Goal: Information Seeking & Learning: Learn about a topic

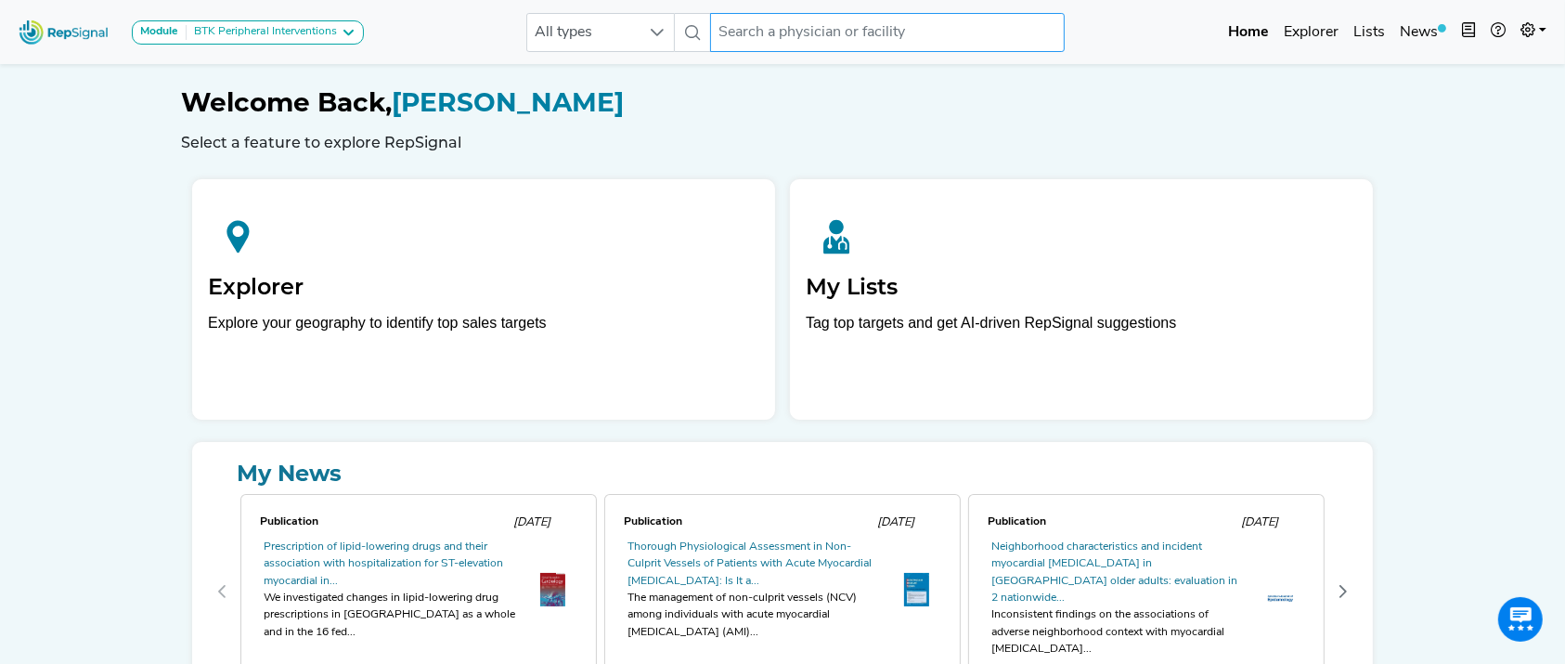
click at [883, 28] on input "text" at bounding box center [887, 32] width 355 height 39
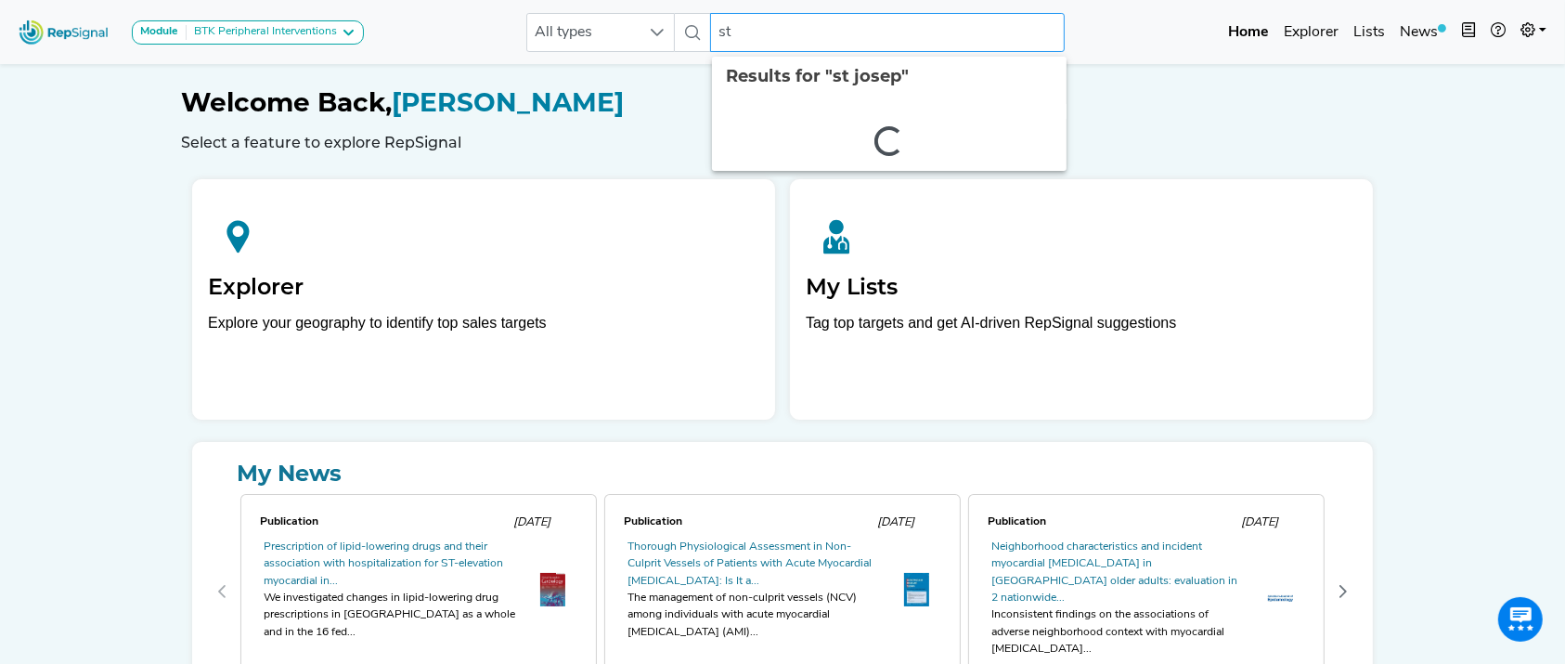
type input "s"
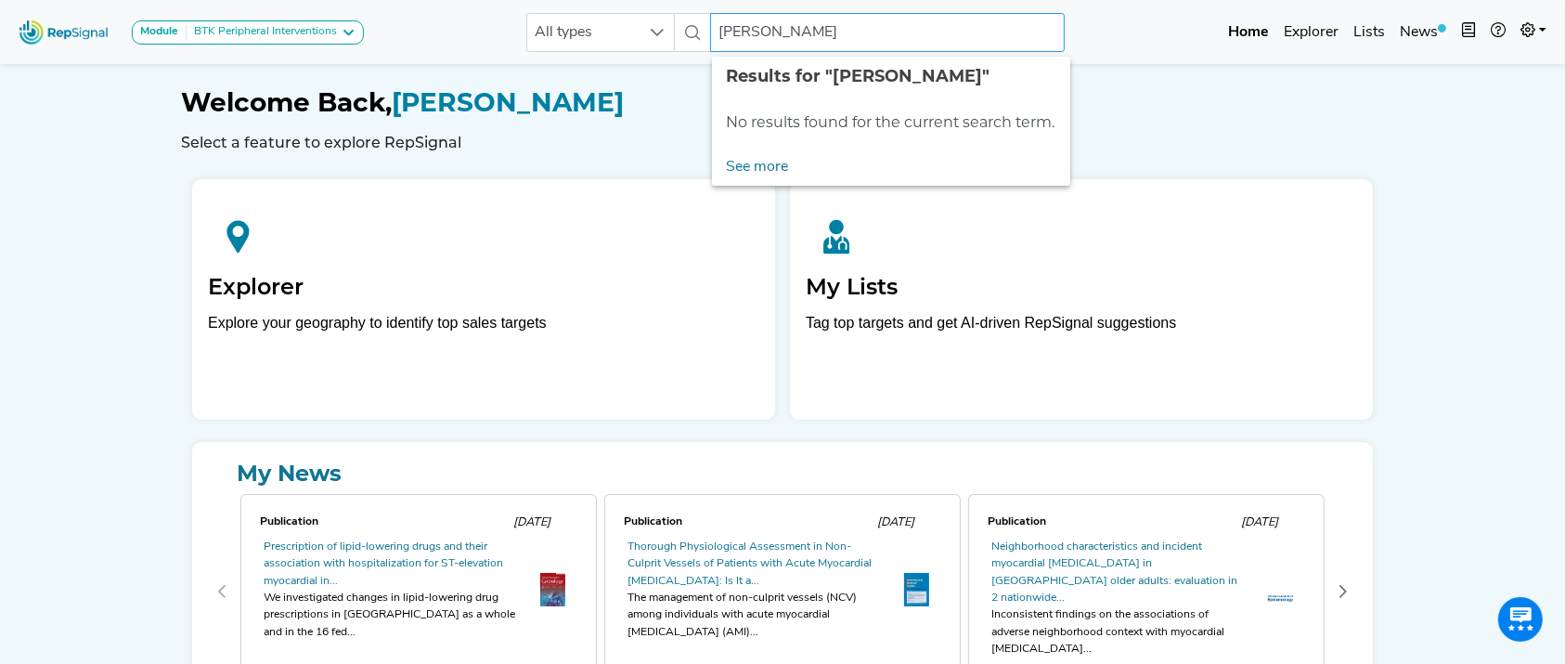
click at [768, 32] on input "[PERSON_NAME]" at bounding box center [887, 32] width 355 height 39
click at [773, 32] on input "[PERSON_NAME]" at bounding box center [887, 32] width 355 height 39
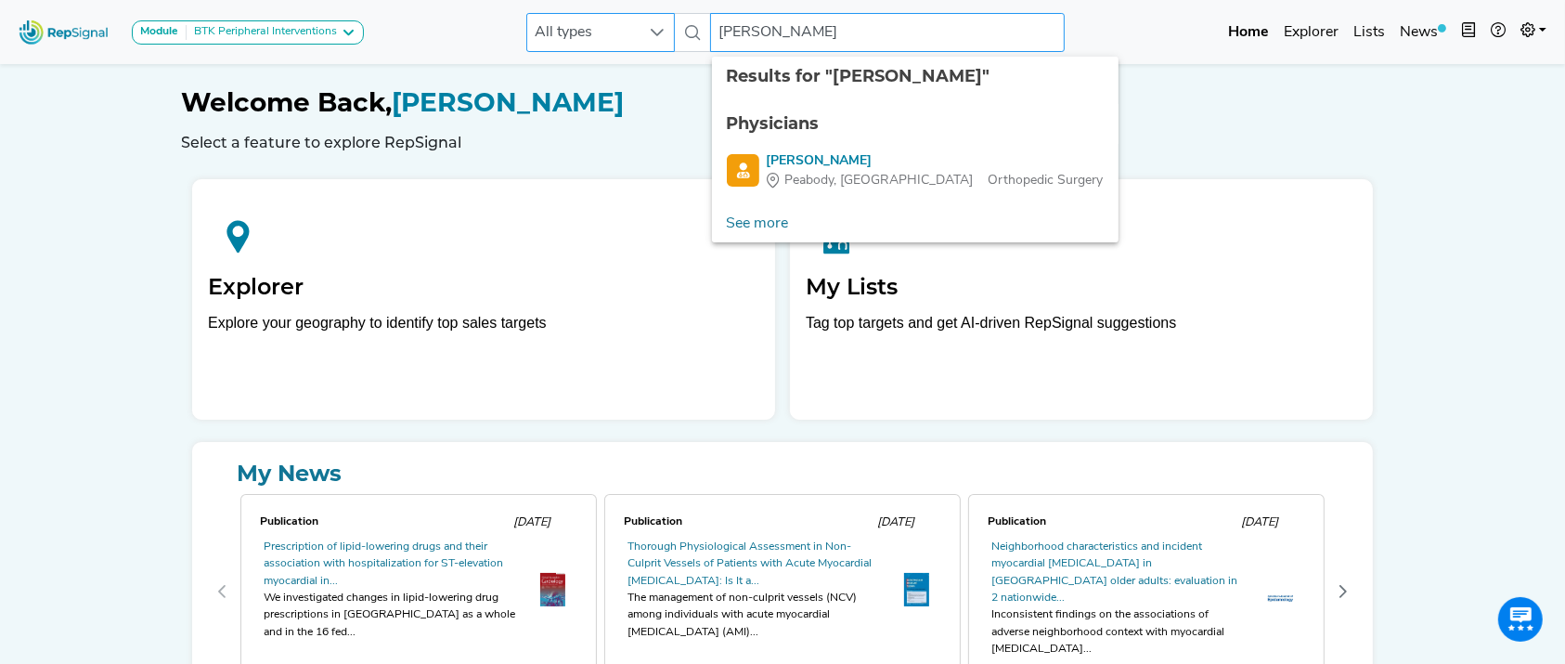
drag, startPoint x: 859, startPoint y: 35, endPoint x: 671, endPoint y: 41, distance: 187.6
click at [671, 41] on div "All types [PERSON_NAME] 2 results are available" at bounding box center [795, 32] width 539 height 39
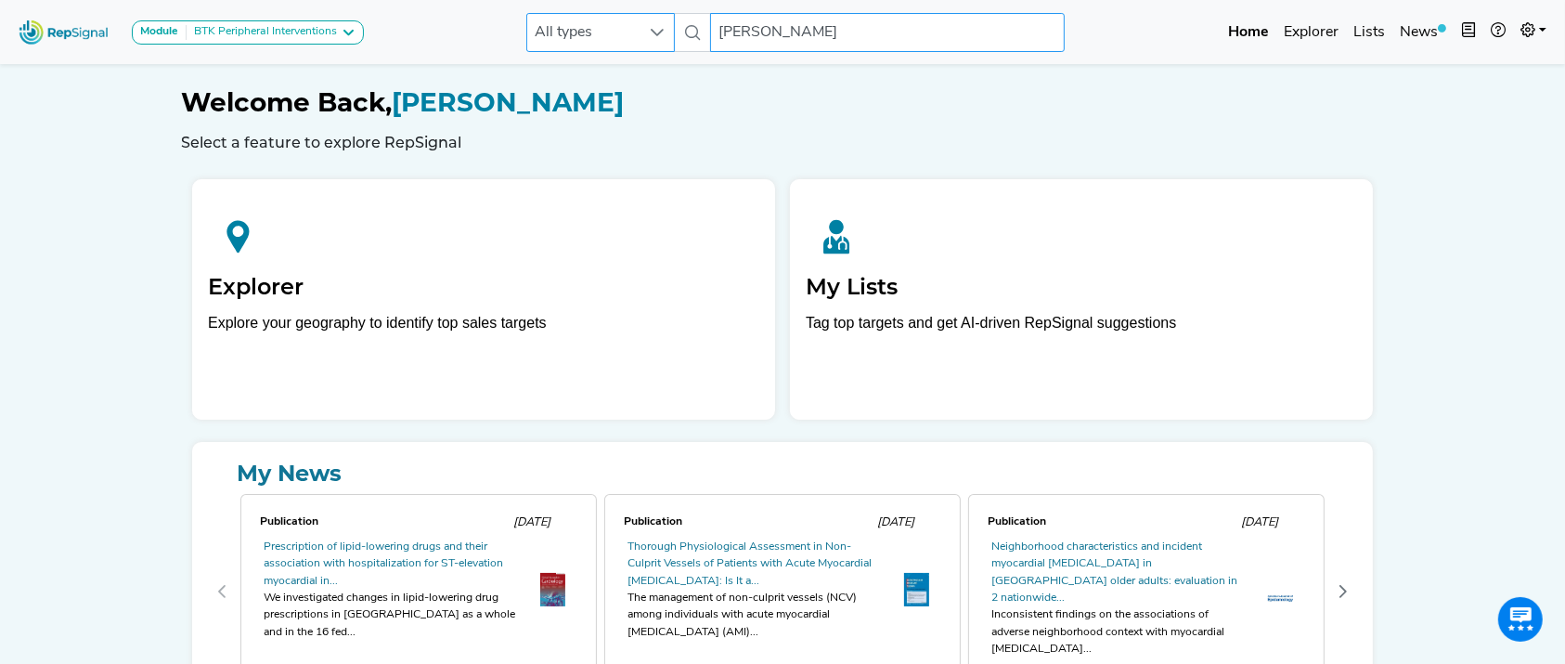
type input "o"
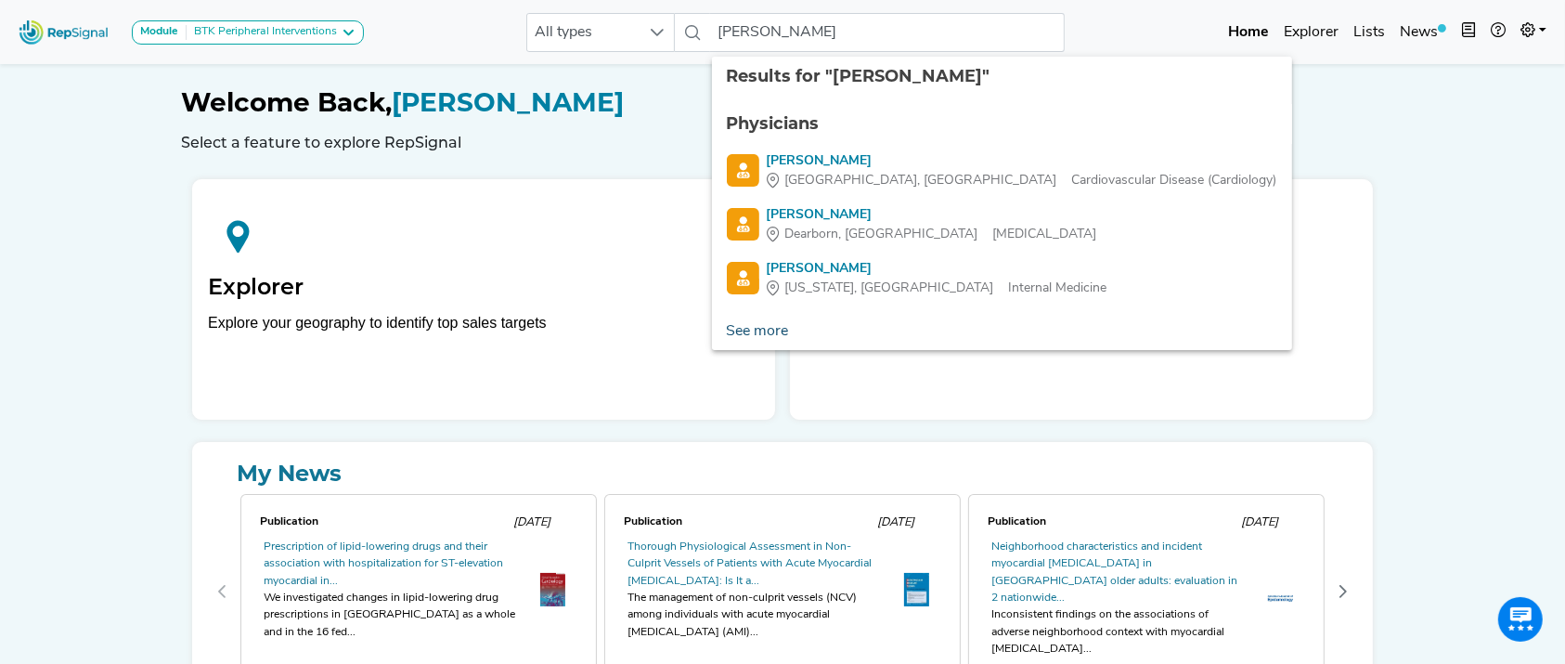
click at [763, 331] on link "See more" at bounding box center [758, 331] width 92 height 37
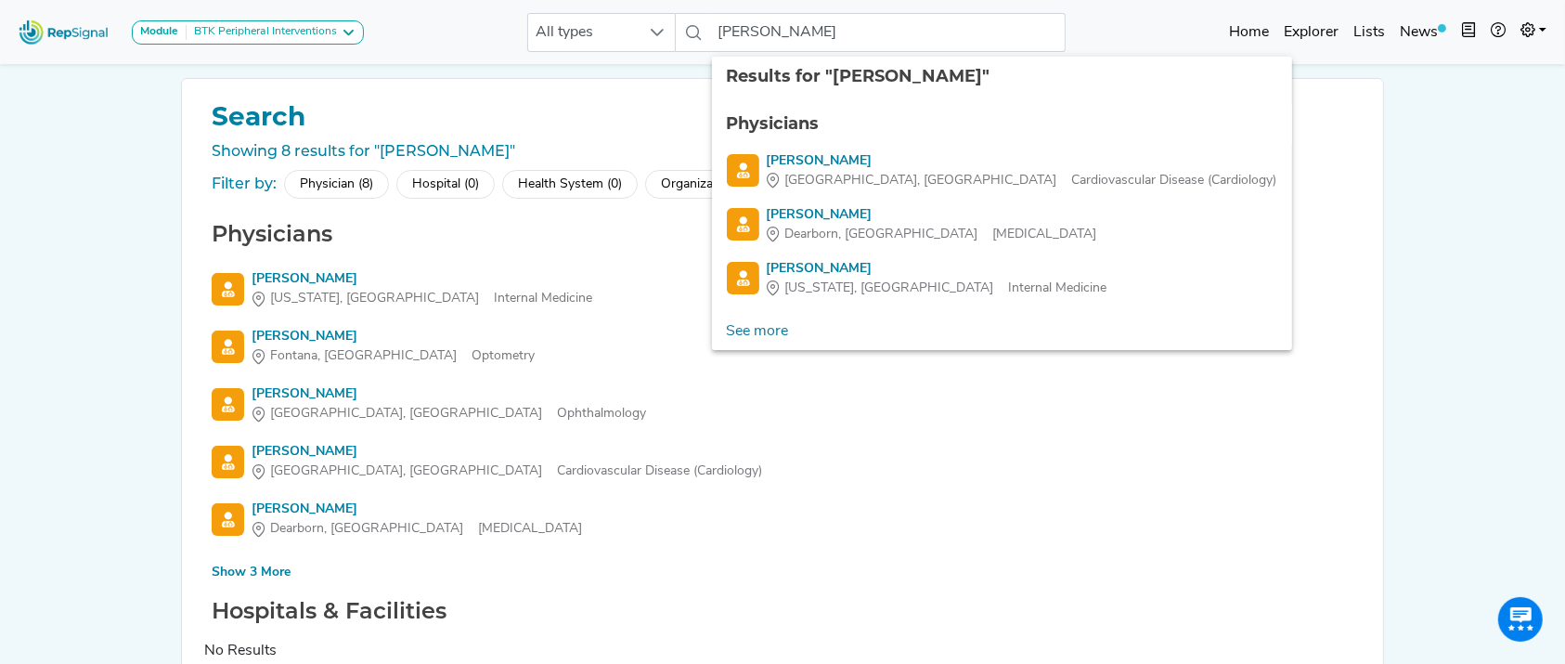
scroll to position [58, 0]
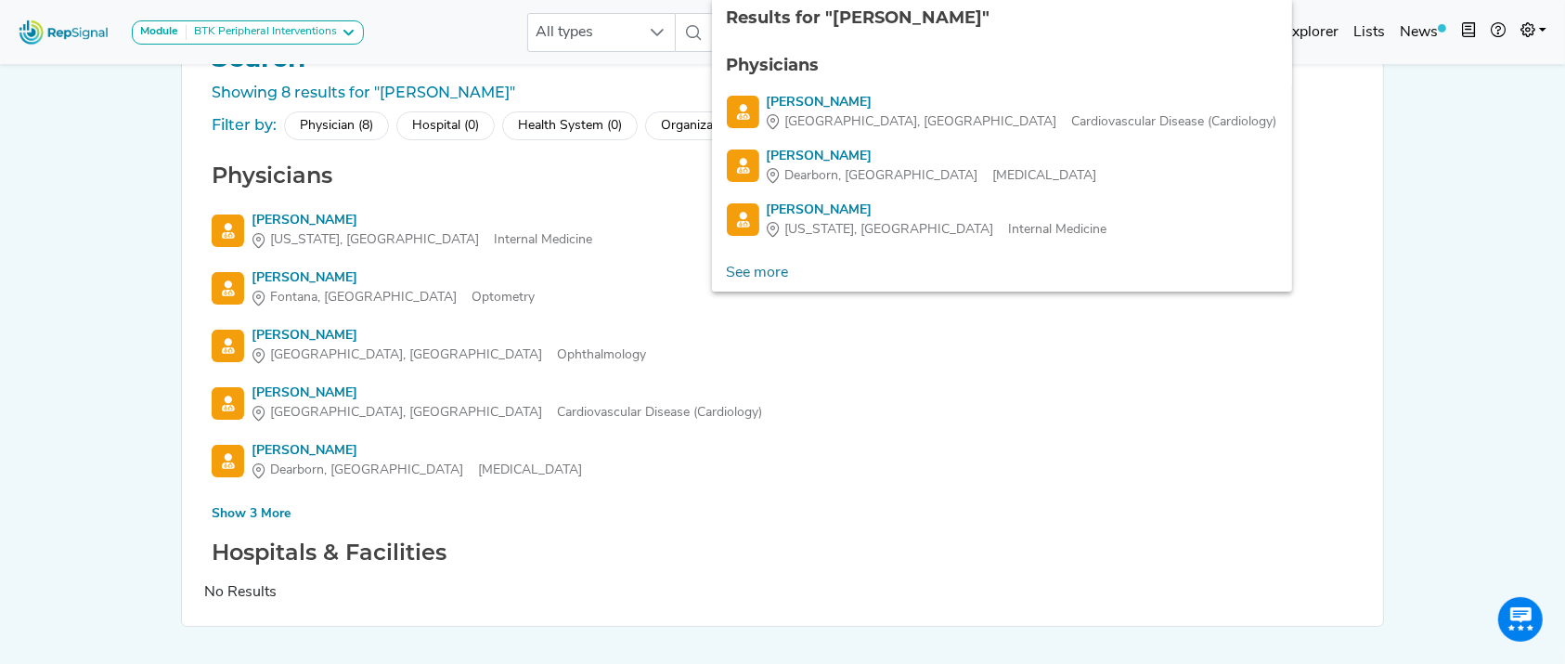
click at [271, 513] on div "Show 3 More" at bounding box center [251, 513] width 79 height 19
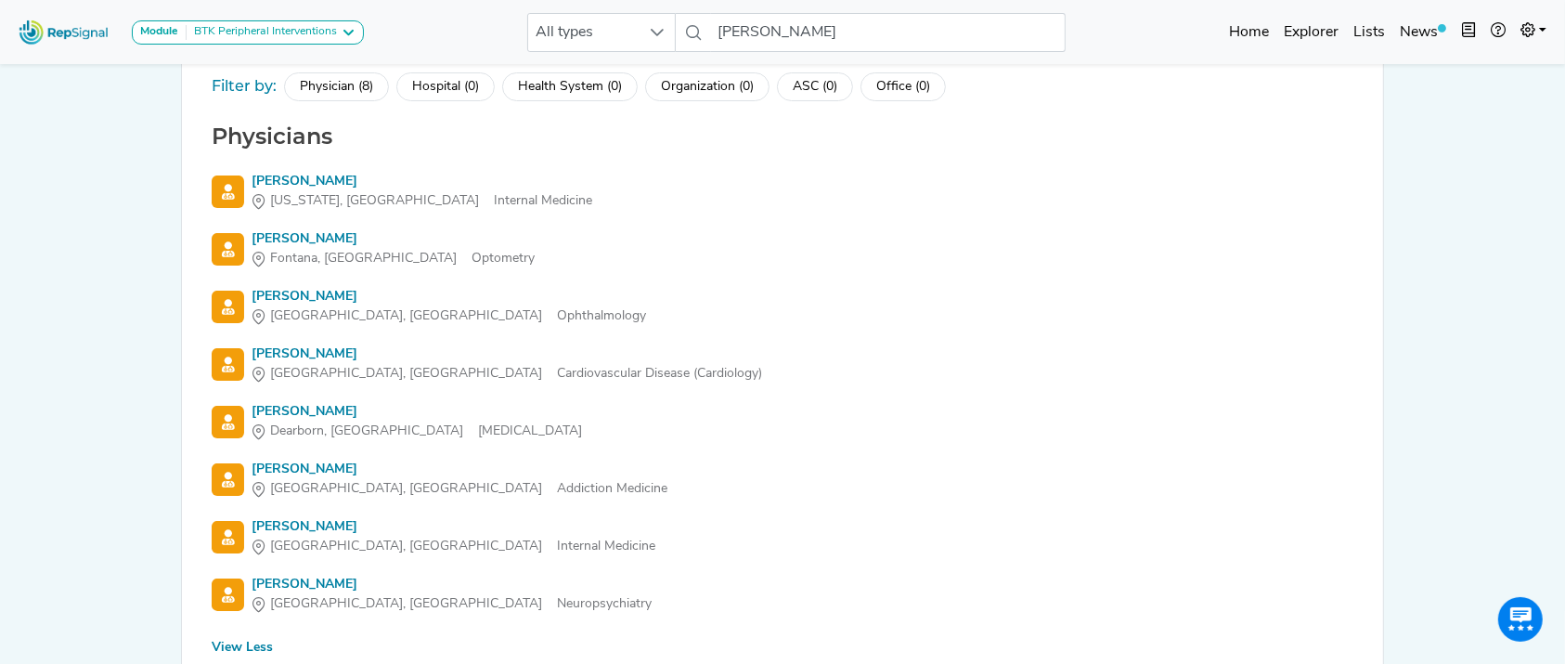
scroll to position [108, 0]
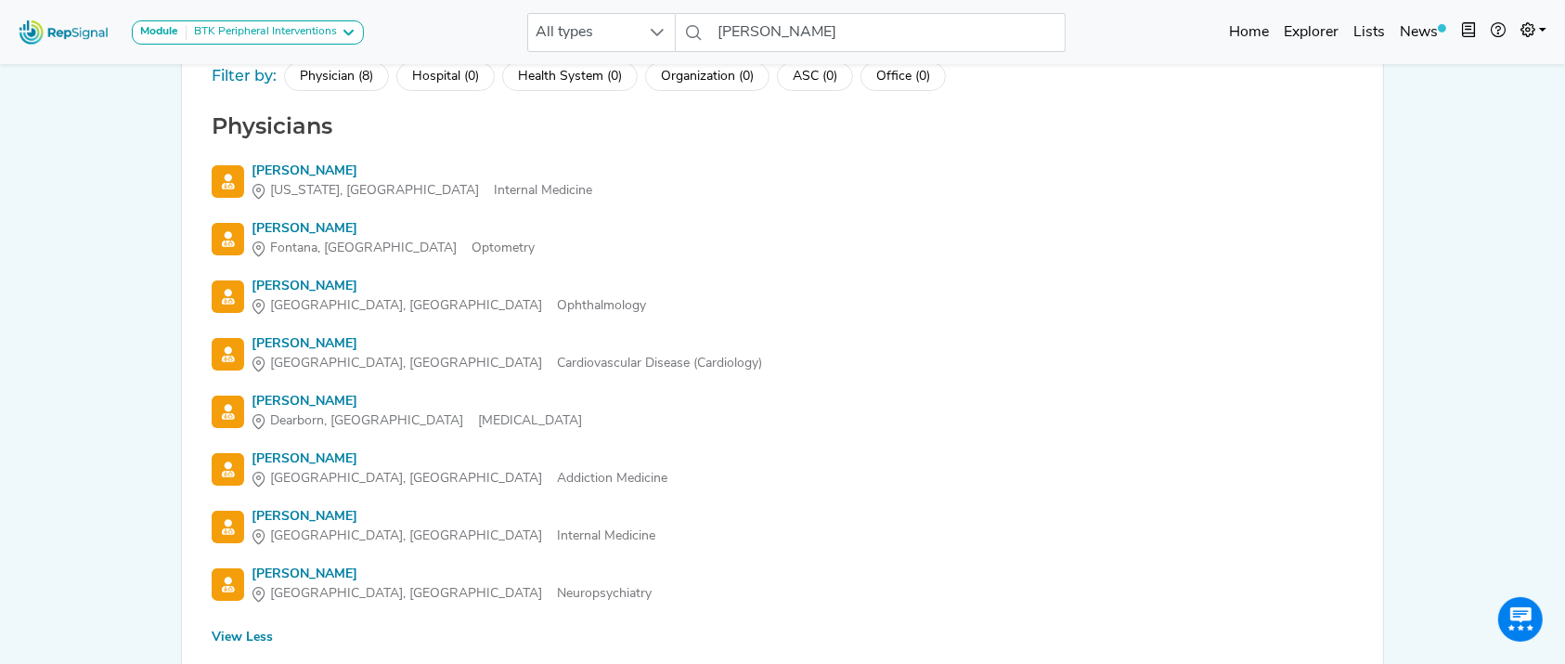
click at [1537, 262] on div "Module BTK Peripheral Interventions ATK Peripheral Interventions BTK Peripheral…" at bounding box center [782, 362] width 1565 height 940
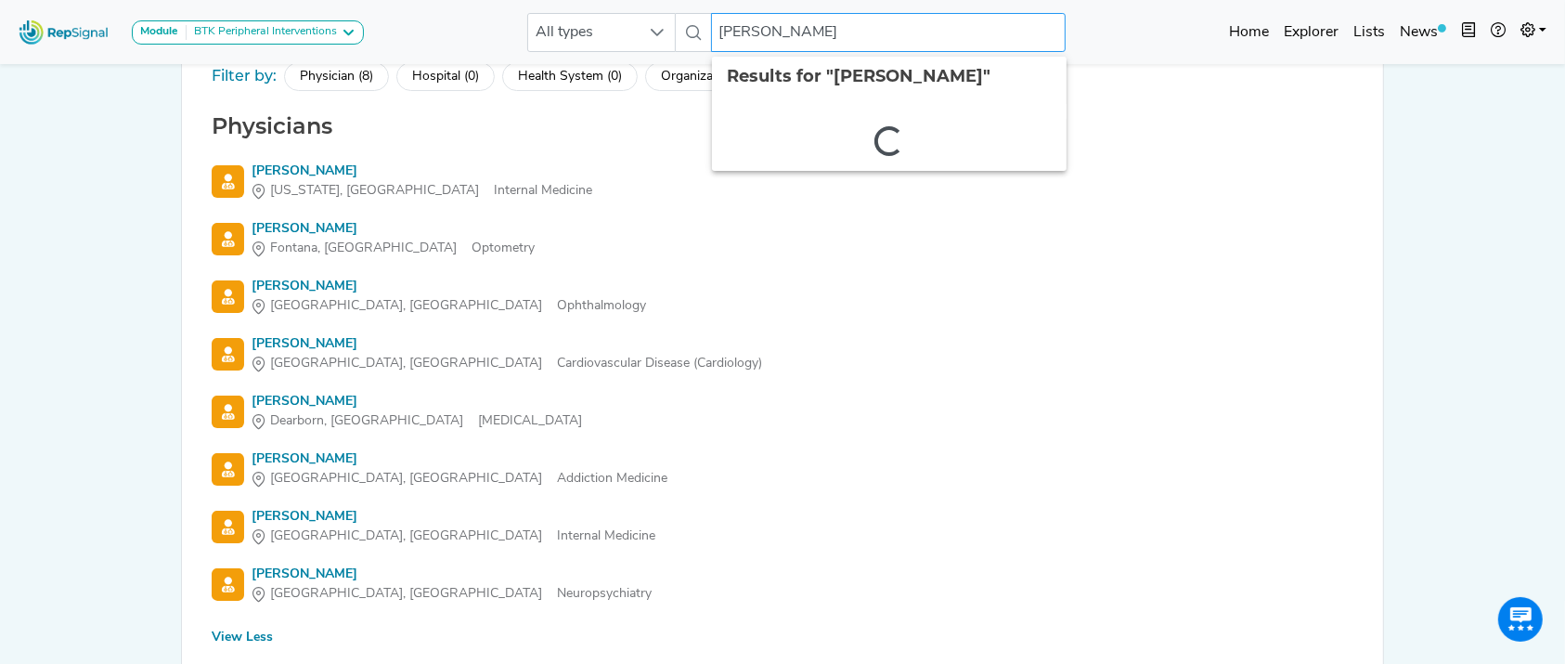
drag, startPoint x: 879, startPoint y: 42, endPoint x: 652, endPoint y: 54, distance: 227.8
click at [652, 54] on div "Module BTK Peripheral Interventions ATK Peripheral Interventions BTK Peripheral…" at bounding box center [782, 31] width 1565 height 49
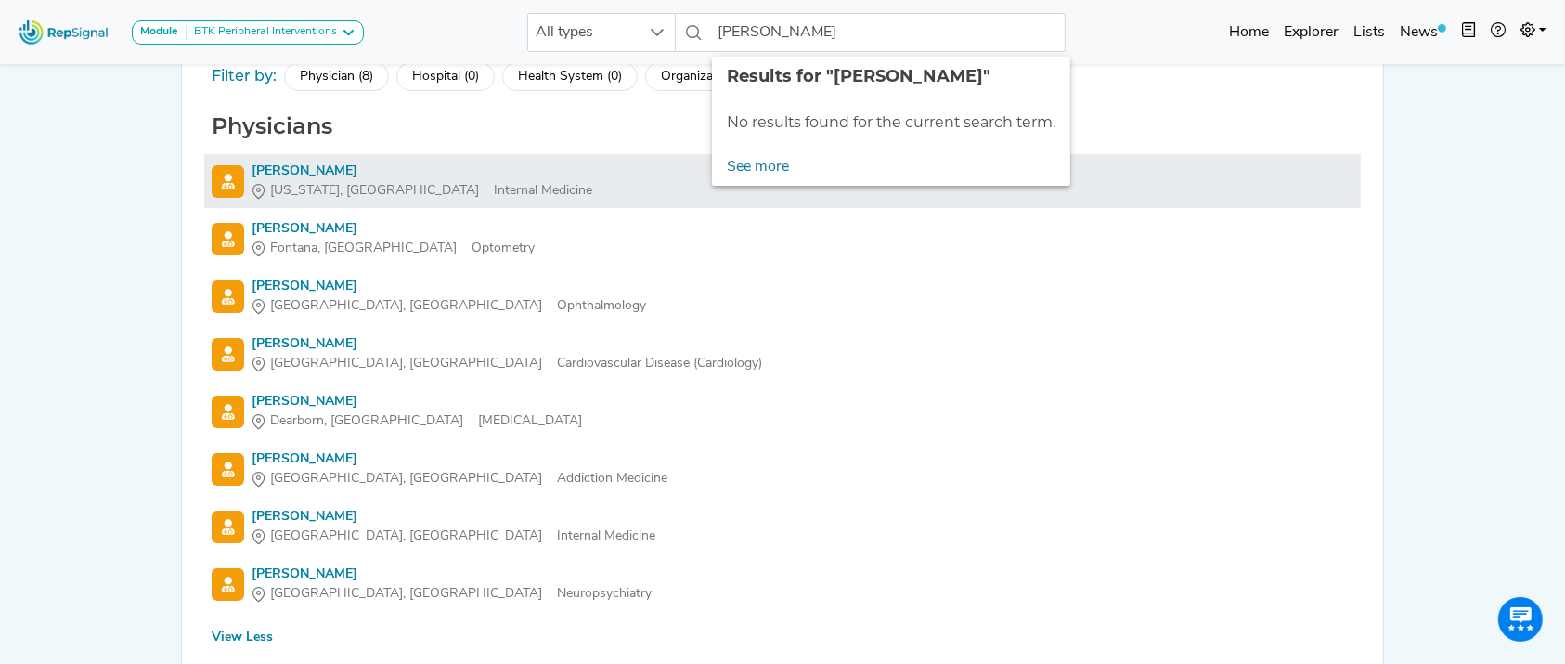
click at [787, 201] on li "[PERSON_NAME] [US_STATE], [GEOGRAPHIC_DATA] Internal Medicine" at bounding box center [782, 181] width 1157 height 54
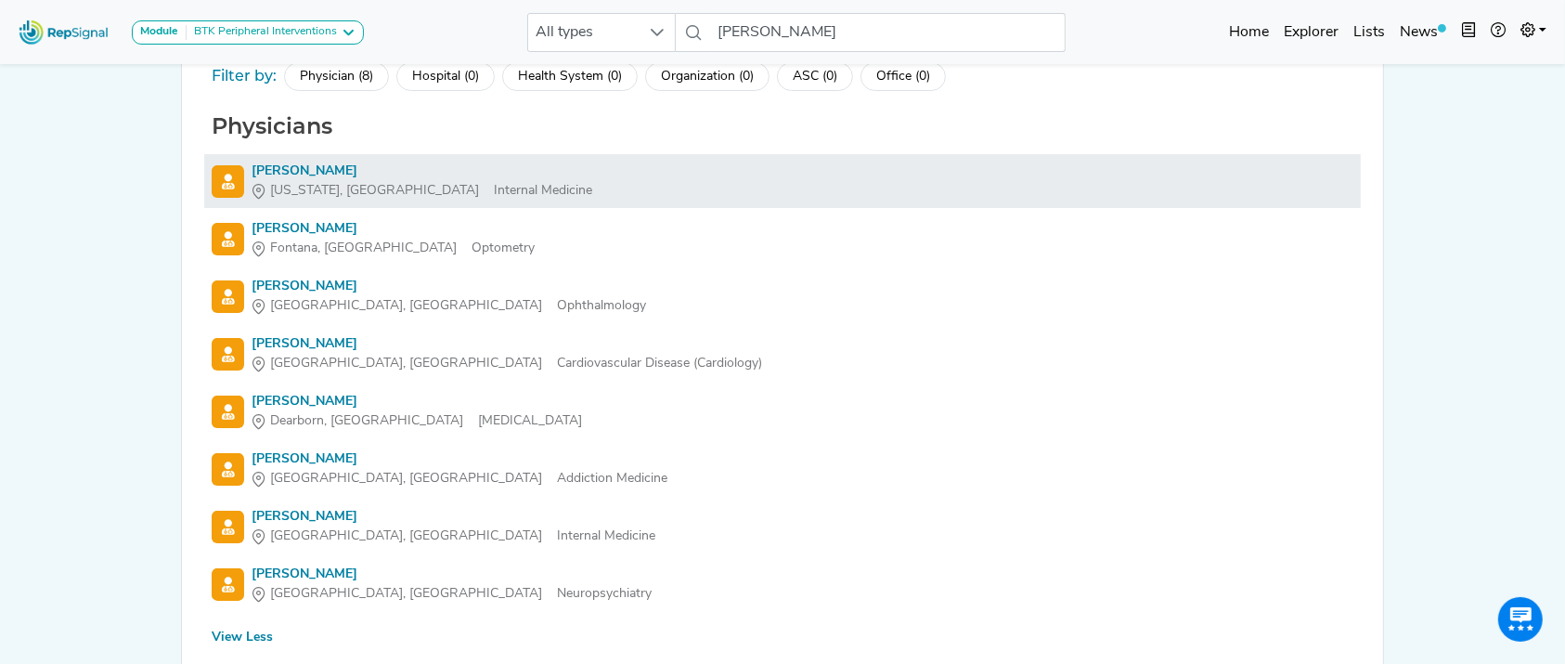
click at [773, 154] on li "[PERSON_NAME] [US_STATE], [GEOGRAPHIC_DATA] Internal Medicine" at bounding box center [782, 181] width 1157 height 54
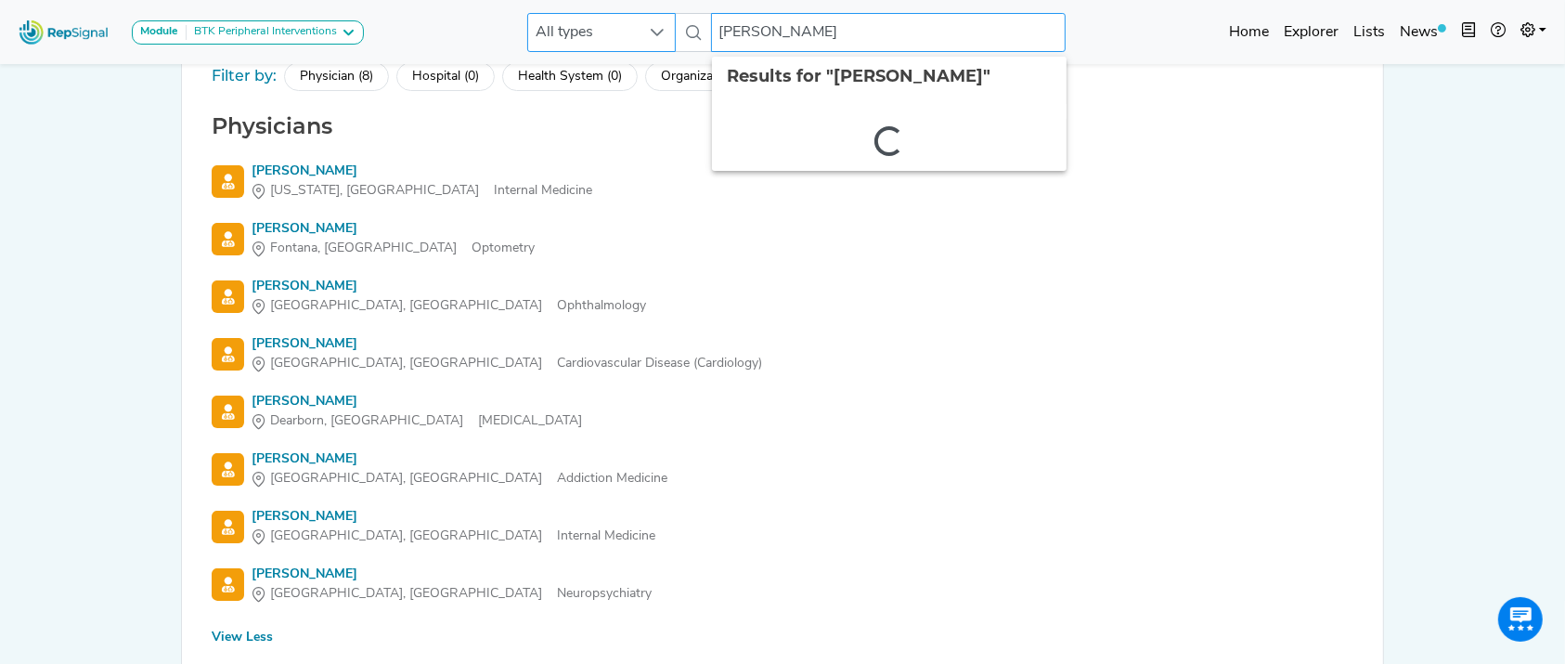
drag, startPoint x: 830, startPoint y: 39, endPoint x: 669, endPoint y: 50, distance: 161.9
click at [669, 50] on div "All types [PERSON_NAME] 2 results are available" at bounding box center [796, 32] width 539 height 39
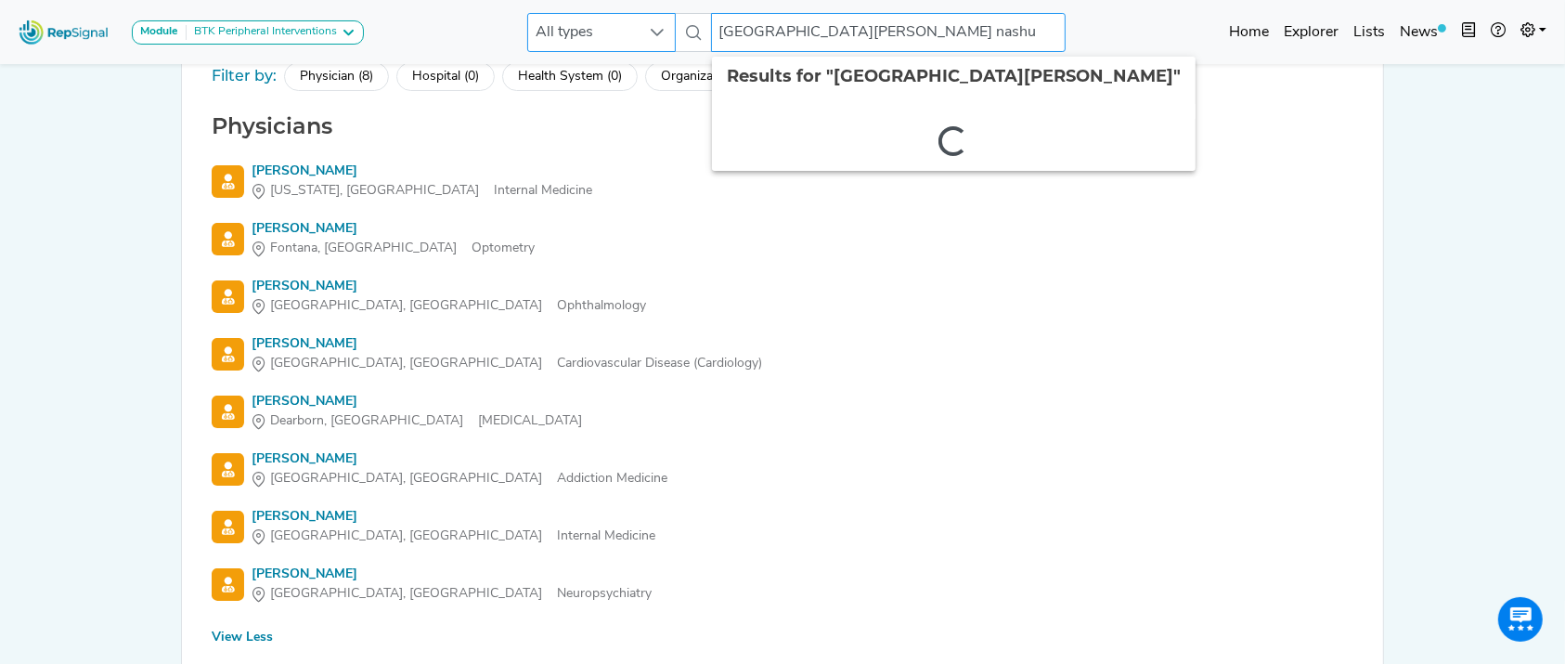
type input "[GEOGRAPHIC_DATA][PERSON_NAME]"
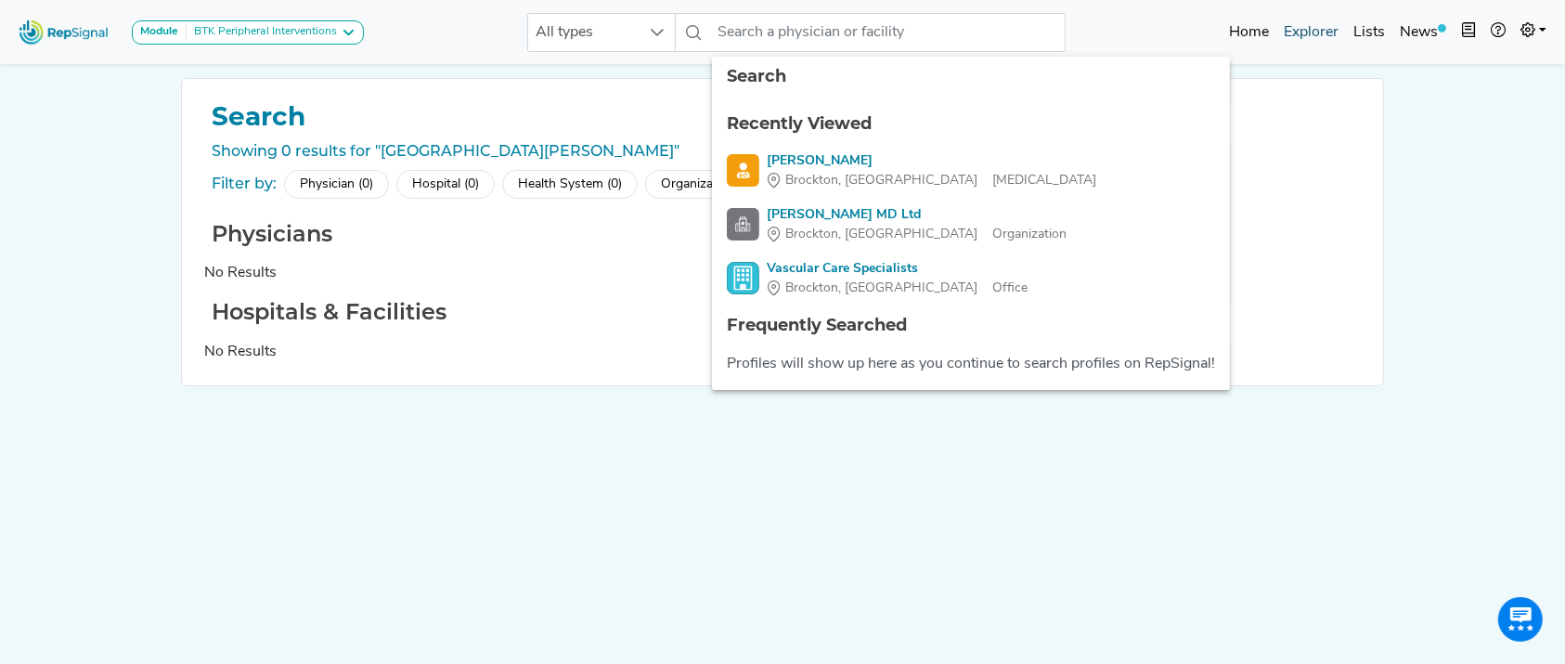
click at [1318, 33] on link "Explorer" at bounding box center [1312, 32] width 70 height 37
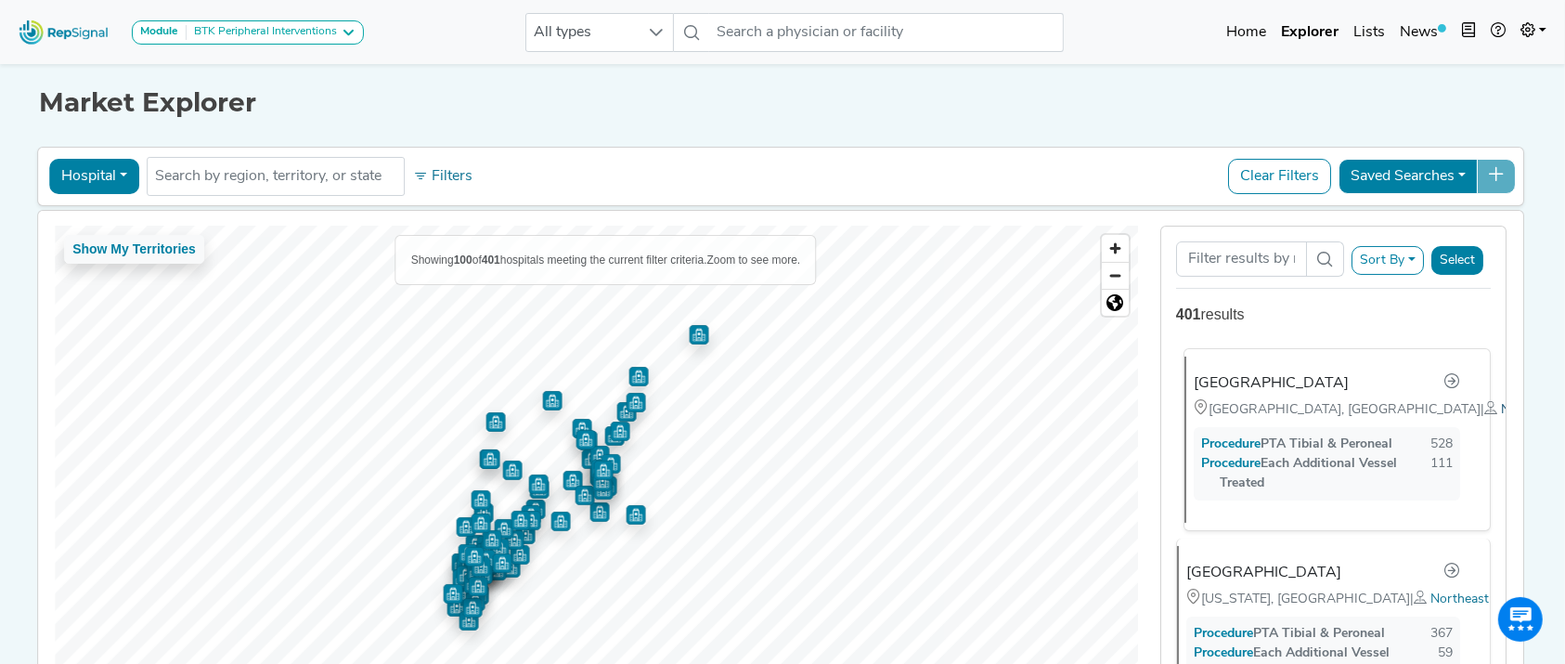
click at [1501, 417] on span "Northeast" at bounding box center [1530, 410] width 58 height 14
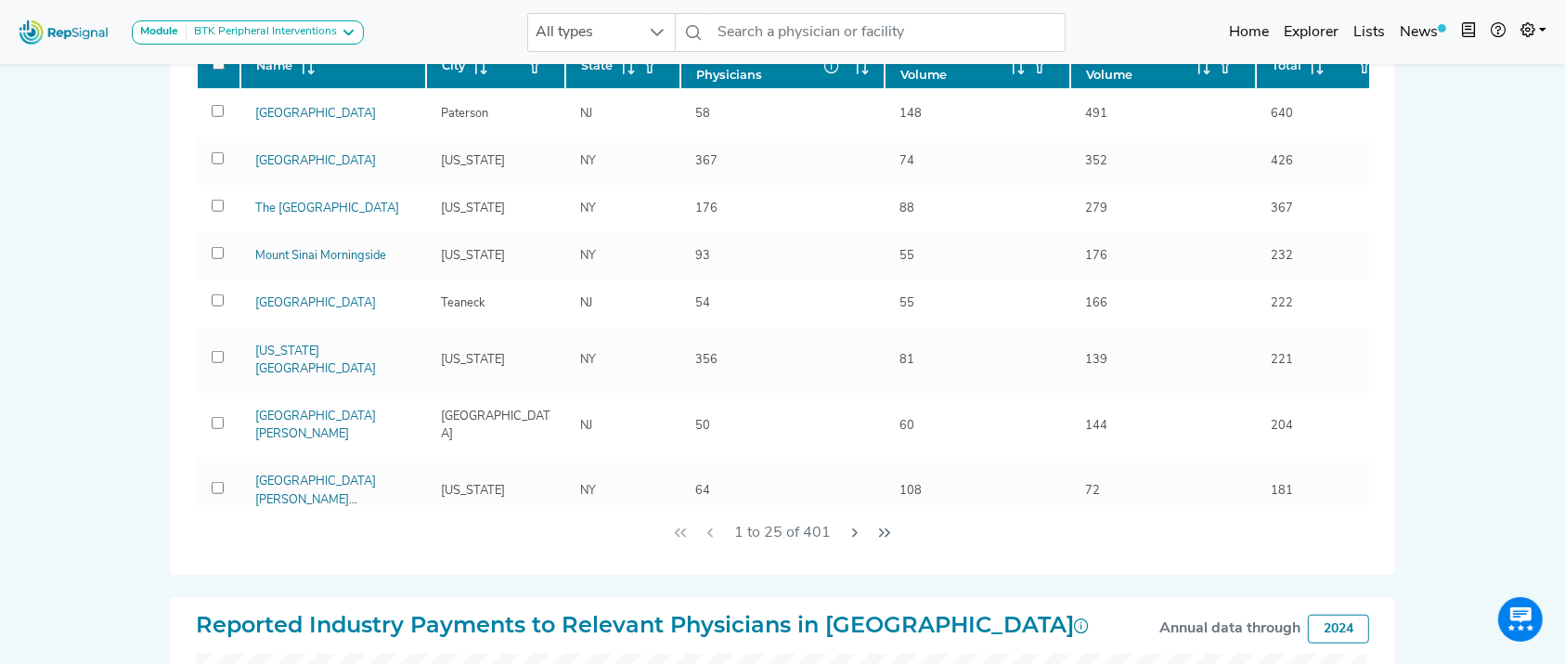
scroll to position [1283, 0]
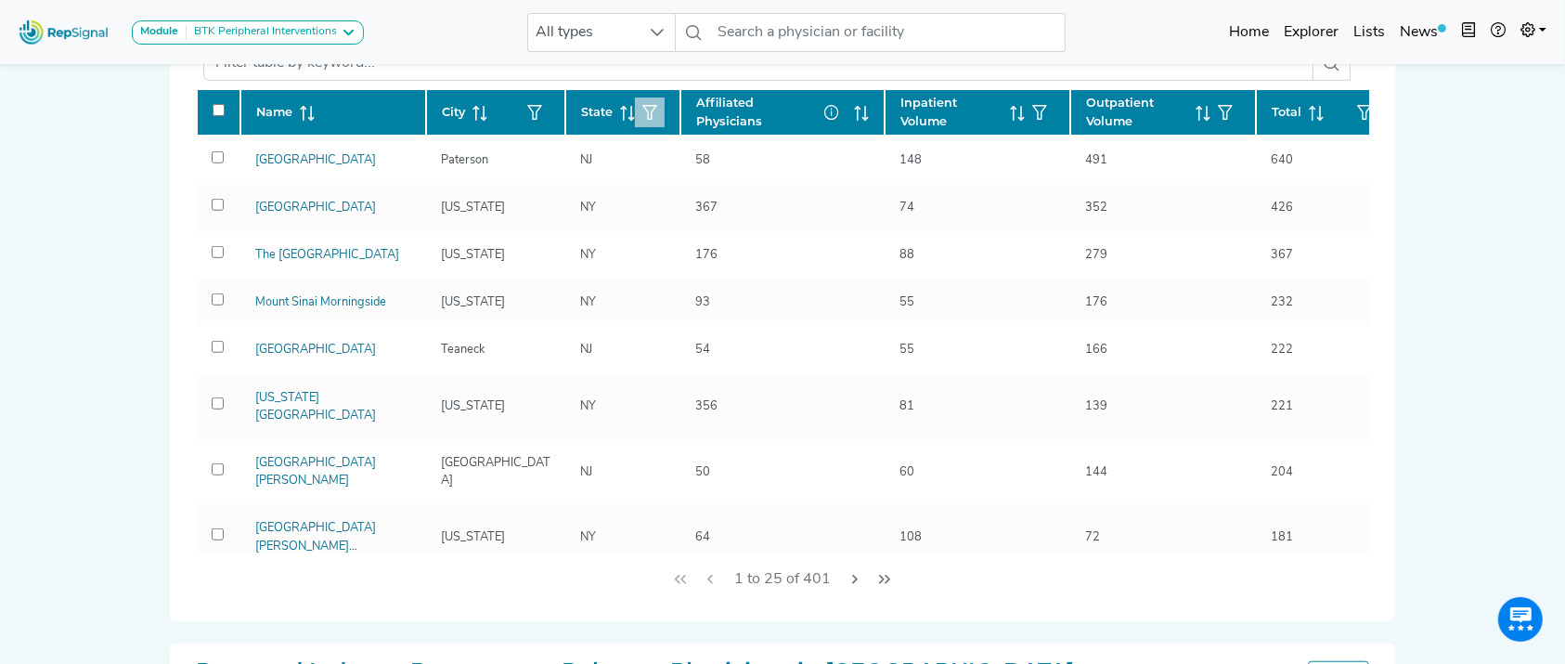
click at [645, 115] on icon "button" at bounding box center [650, 112] width 15 height 15
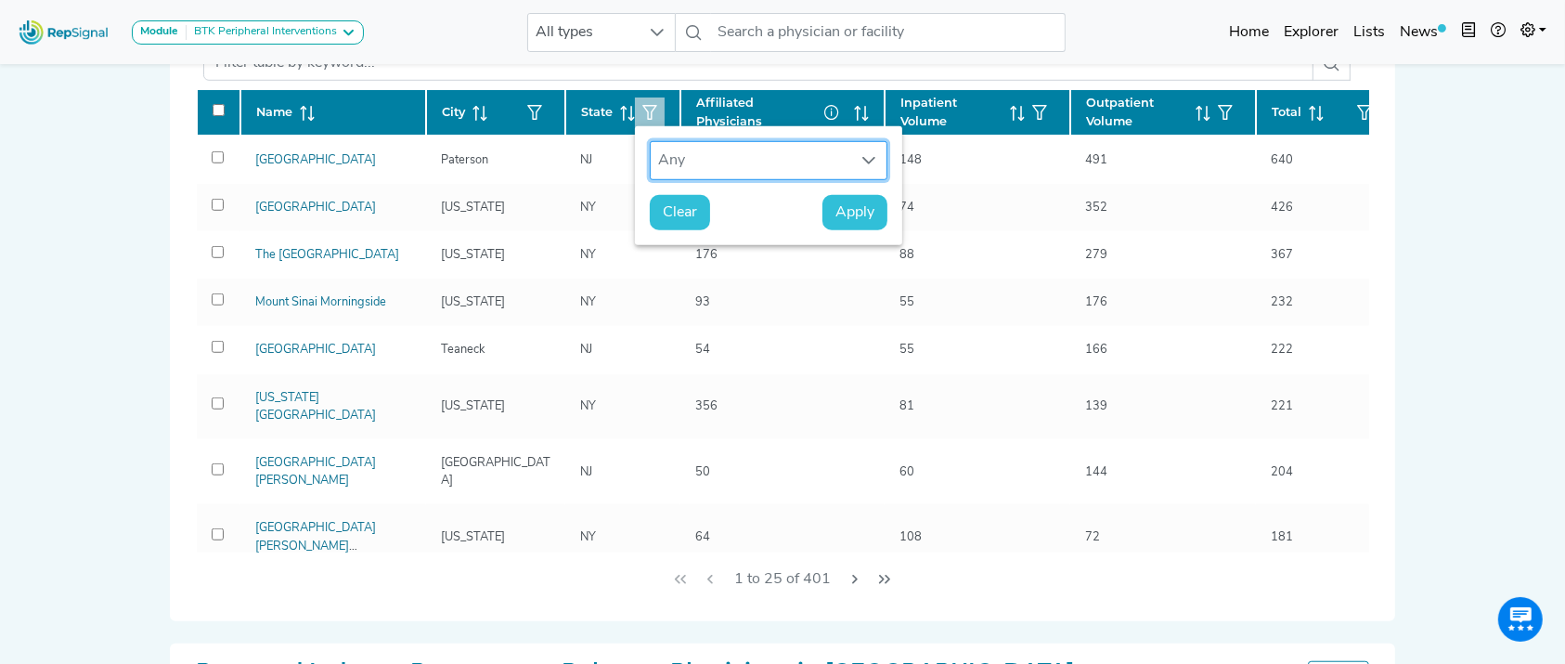
click at [670, 156] on div "Any" at bounding box center [751, 160] width 201 height 37
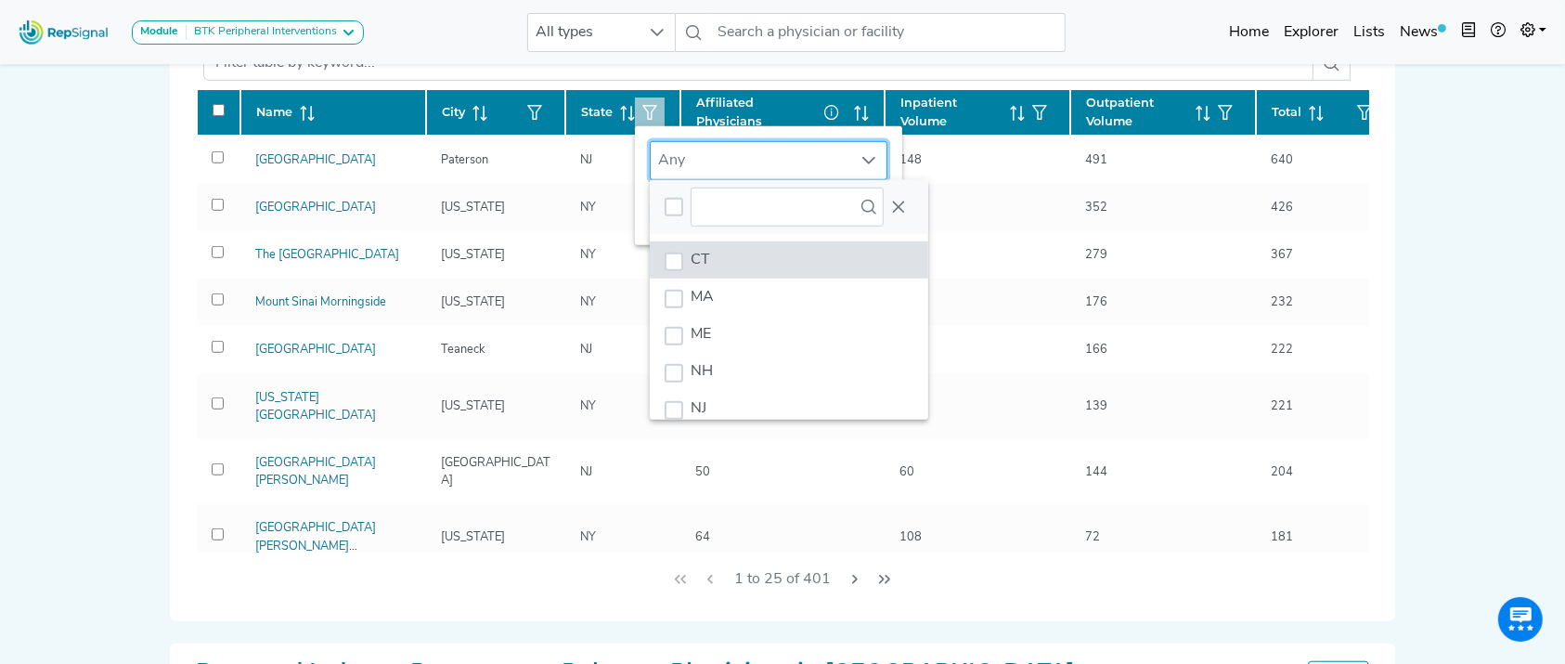
scroll to position [14, 89]
click at [787, 353] on li "NH" at bounding box center [789, 371] width 279 height 37
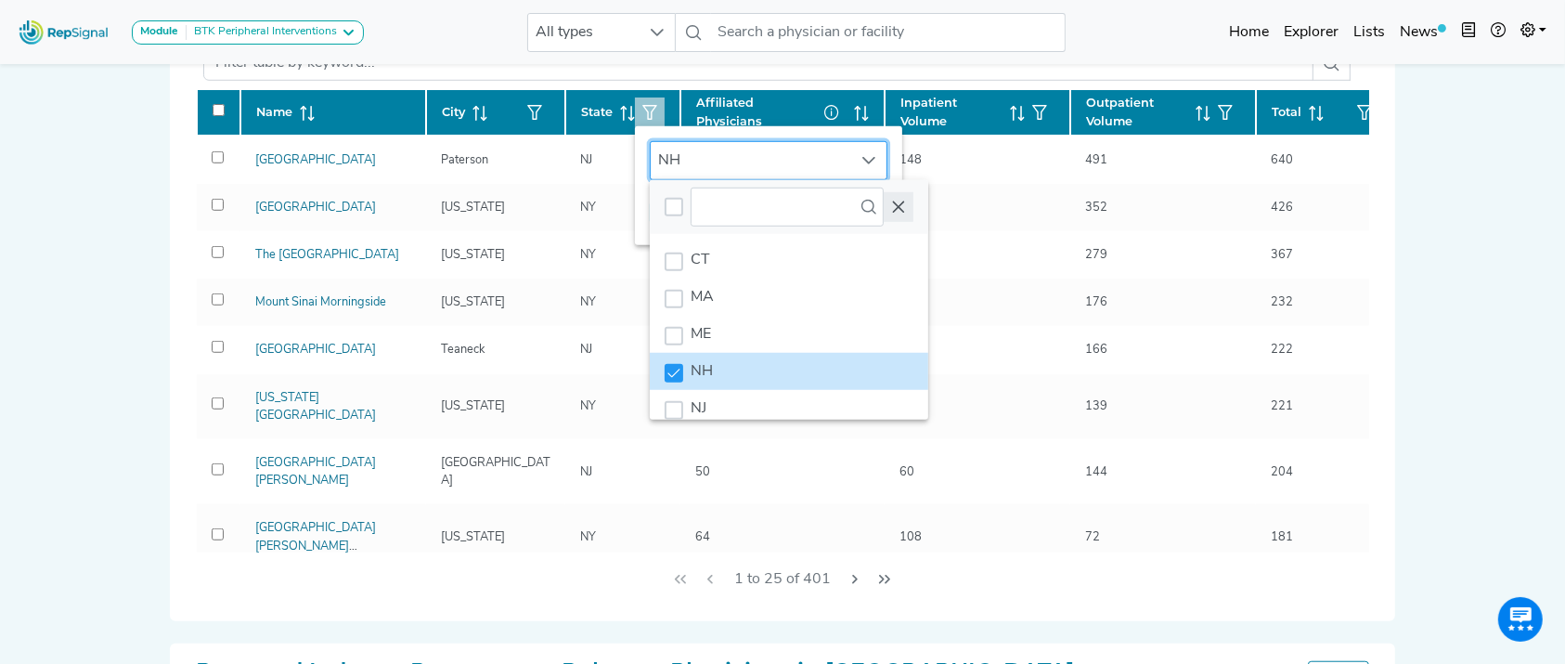
click at [903, 214] on icon "Close" at bounding box center [898, 207] width 15 height 15
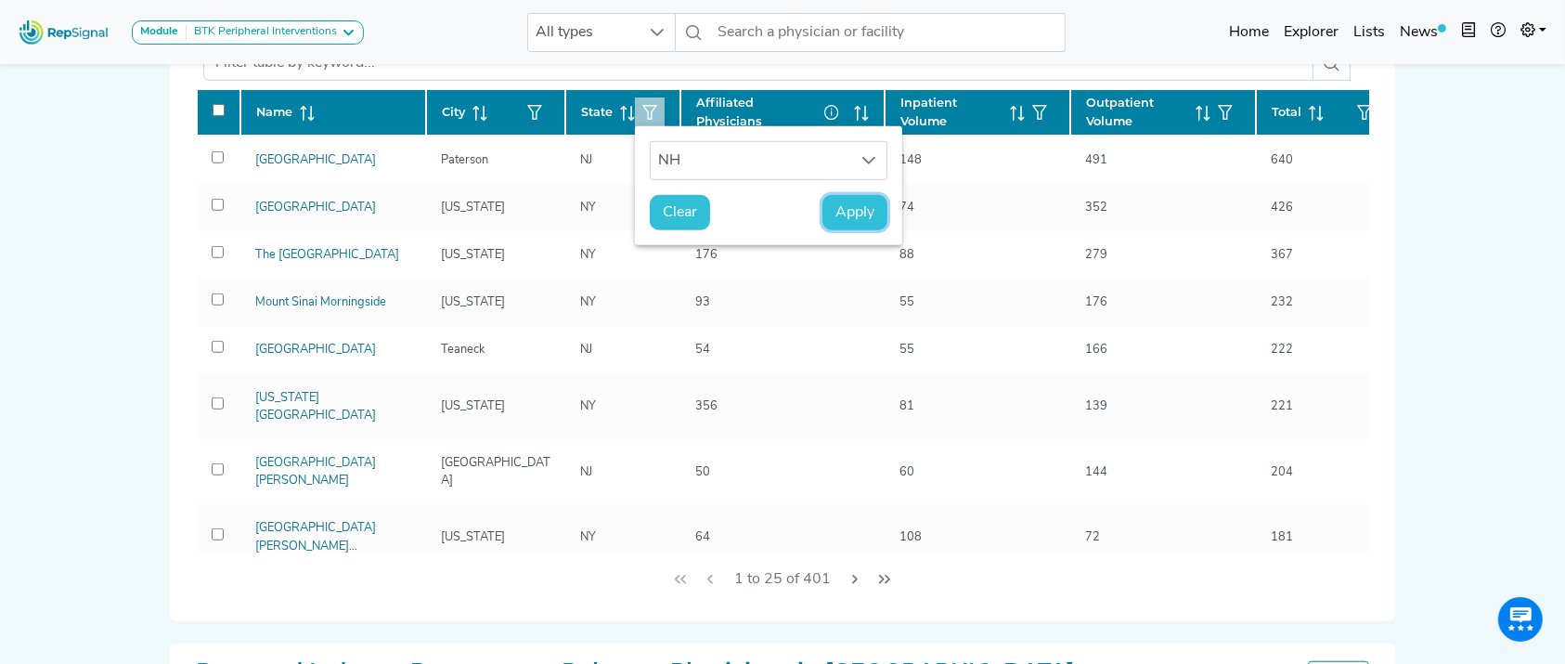
click at [871, 214] on span "Apply" at bounding box center [855, 212] width 39 height 22
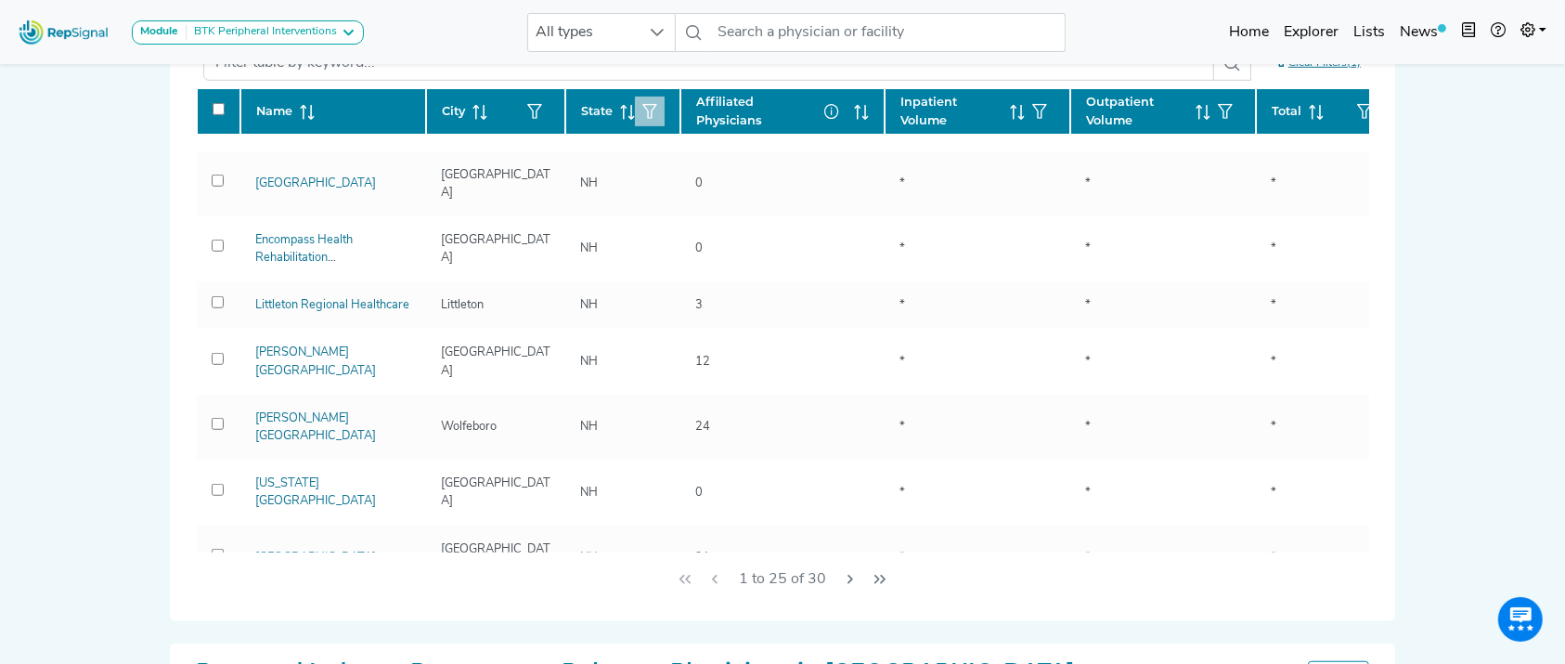
scroll to position [942, 0]
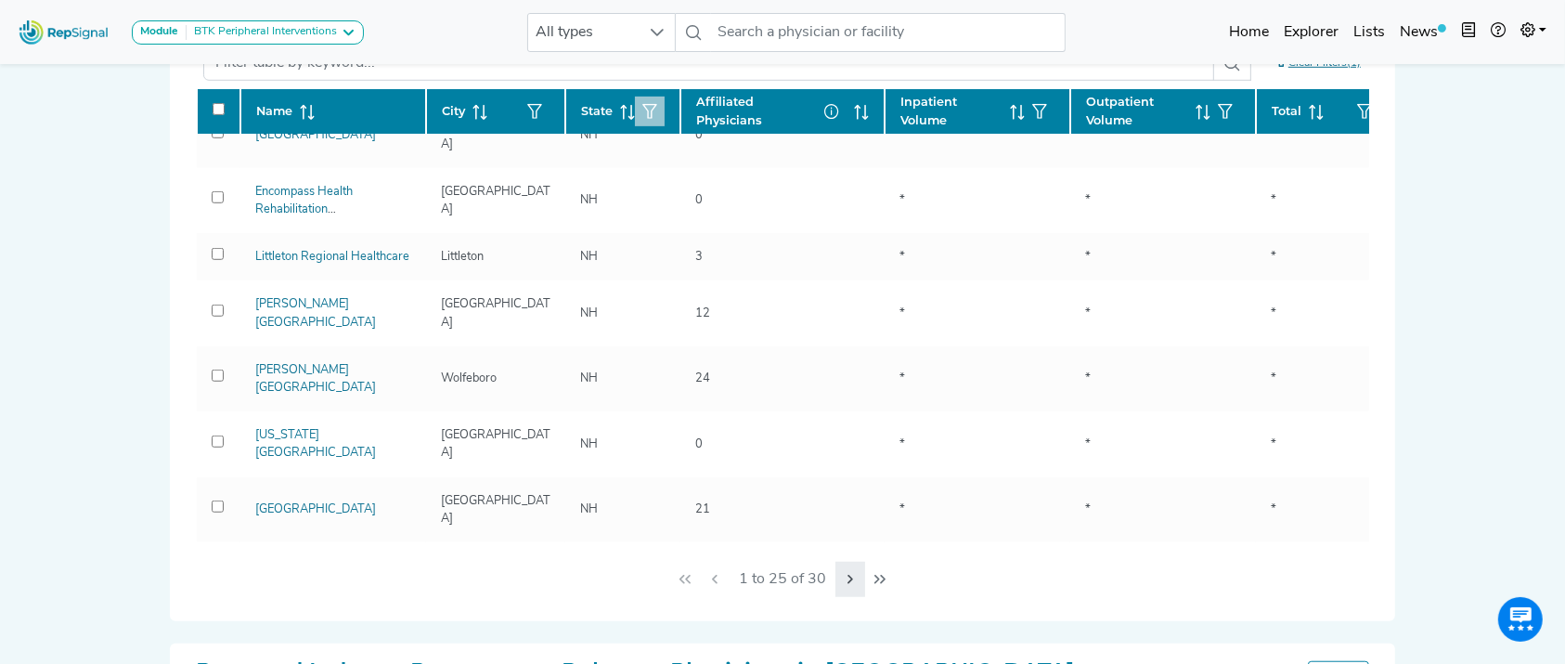
click at [843, 578] on icon "Next Page" at bounding box center [850, 579] width 15 height 15
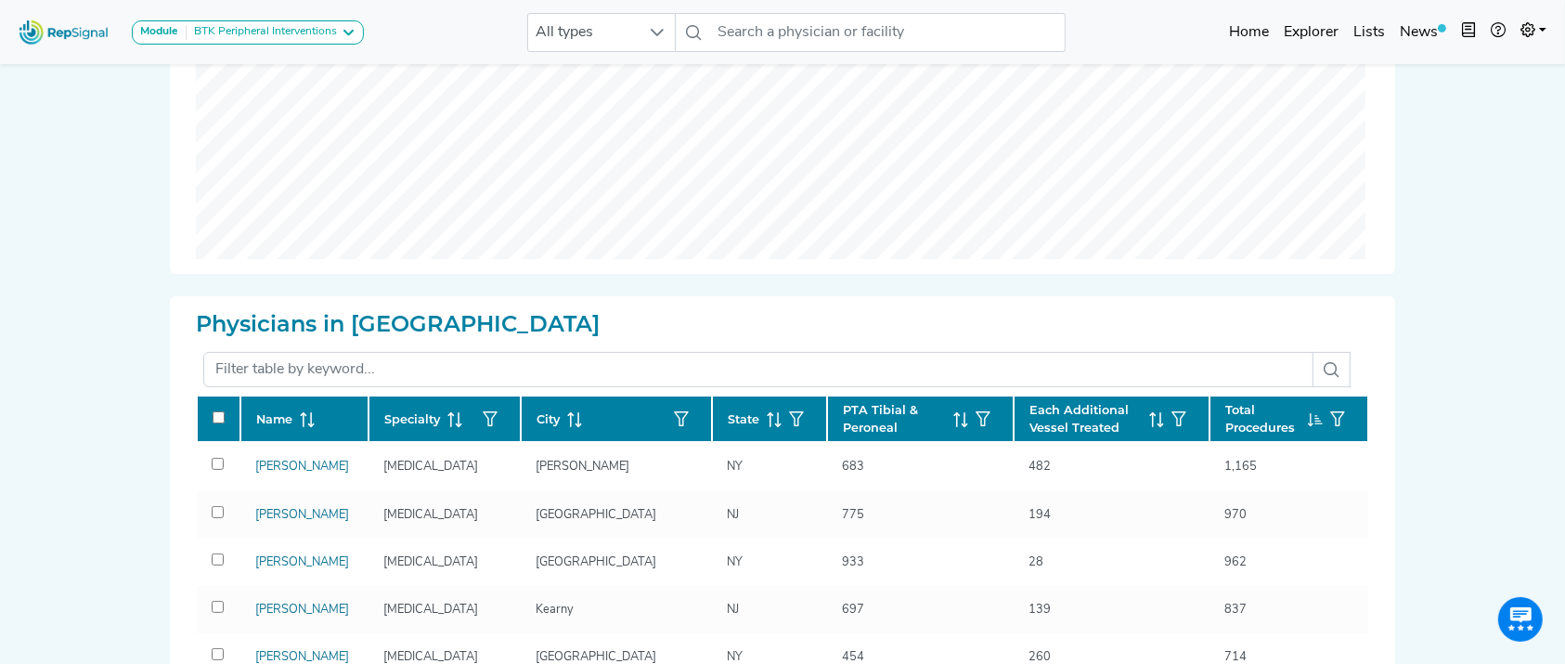
scroll to position [494, 0]
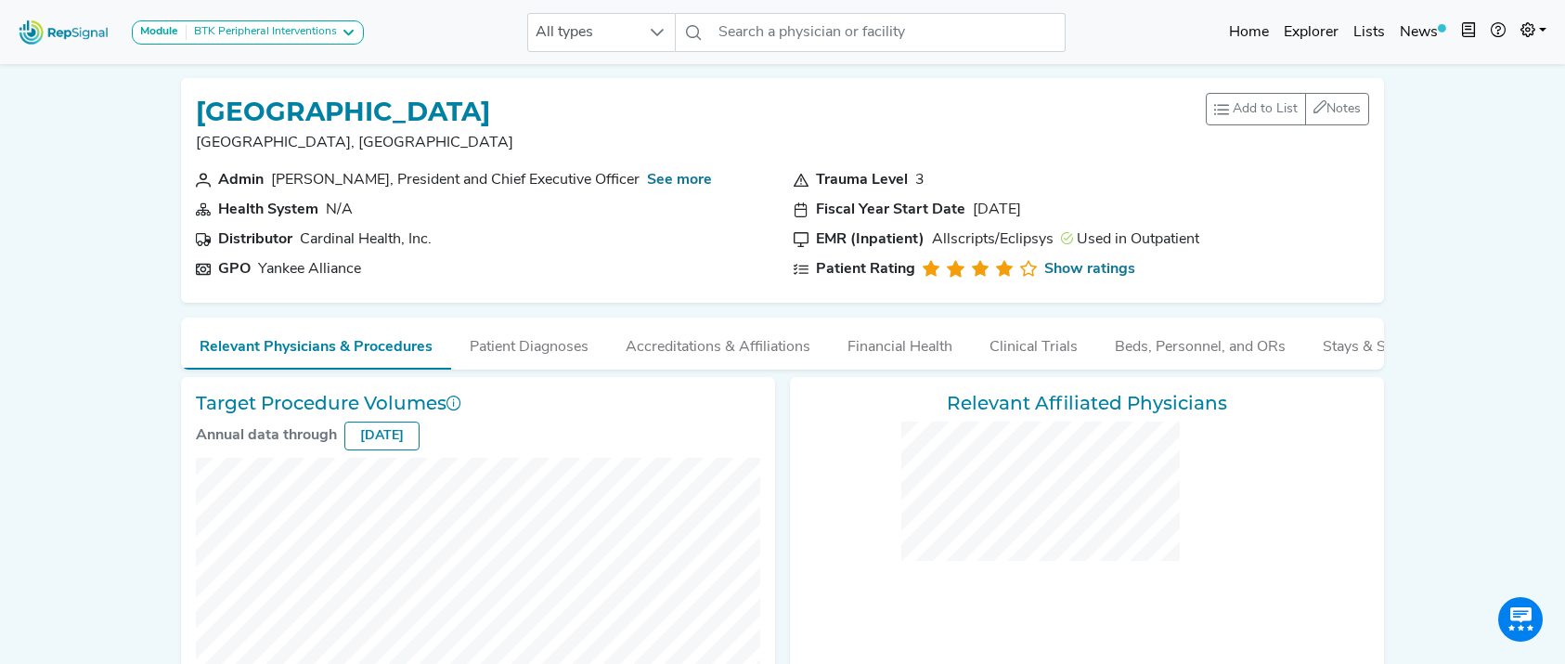
checkbox input "false"
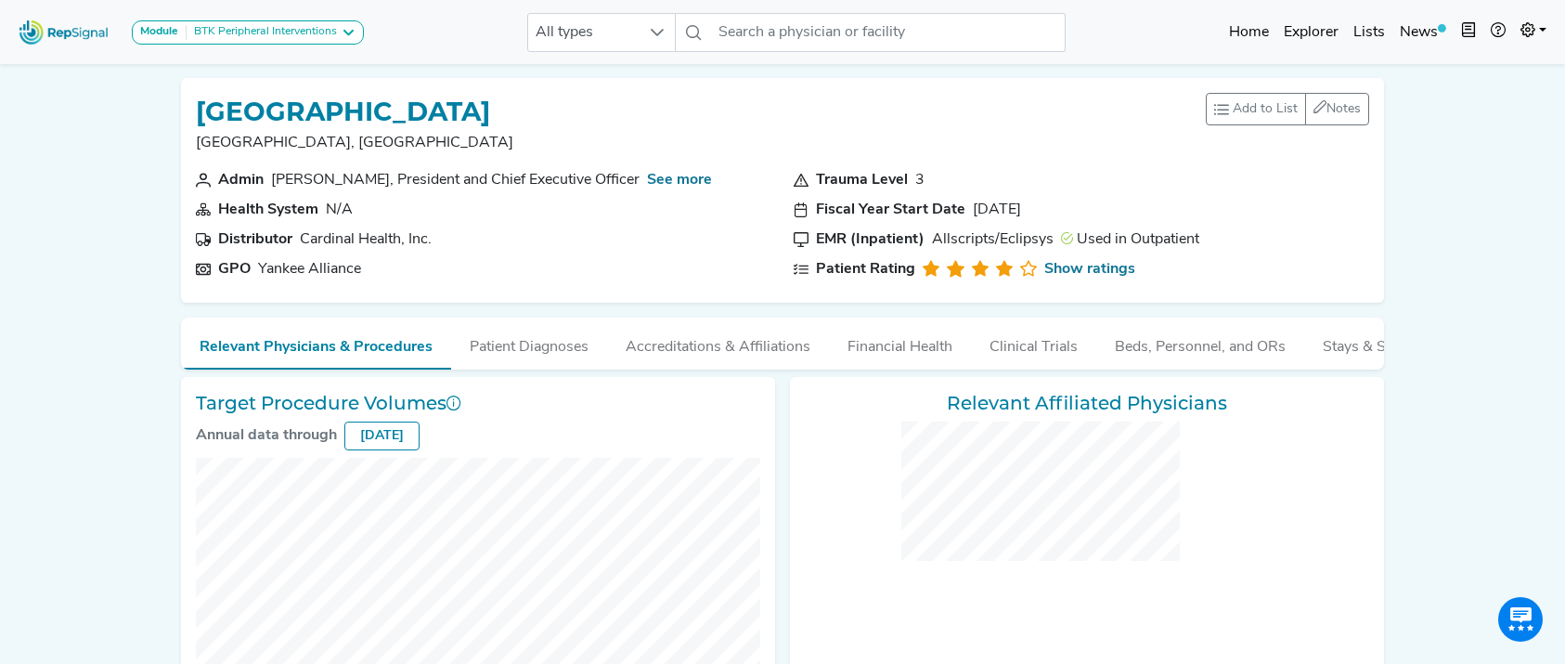
checkbox input "false"
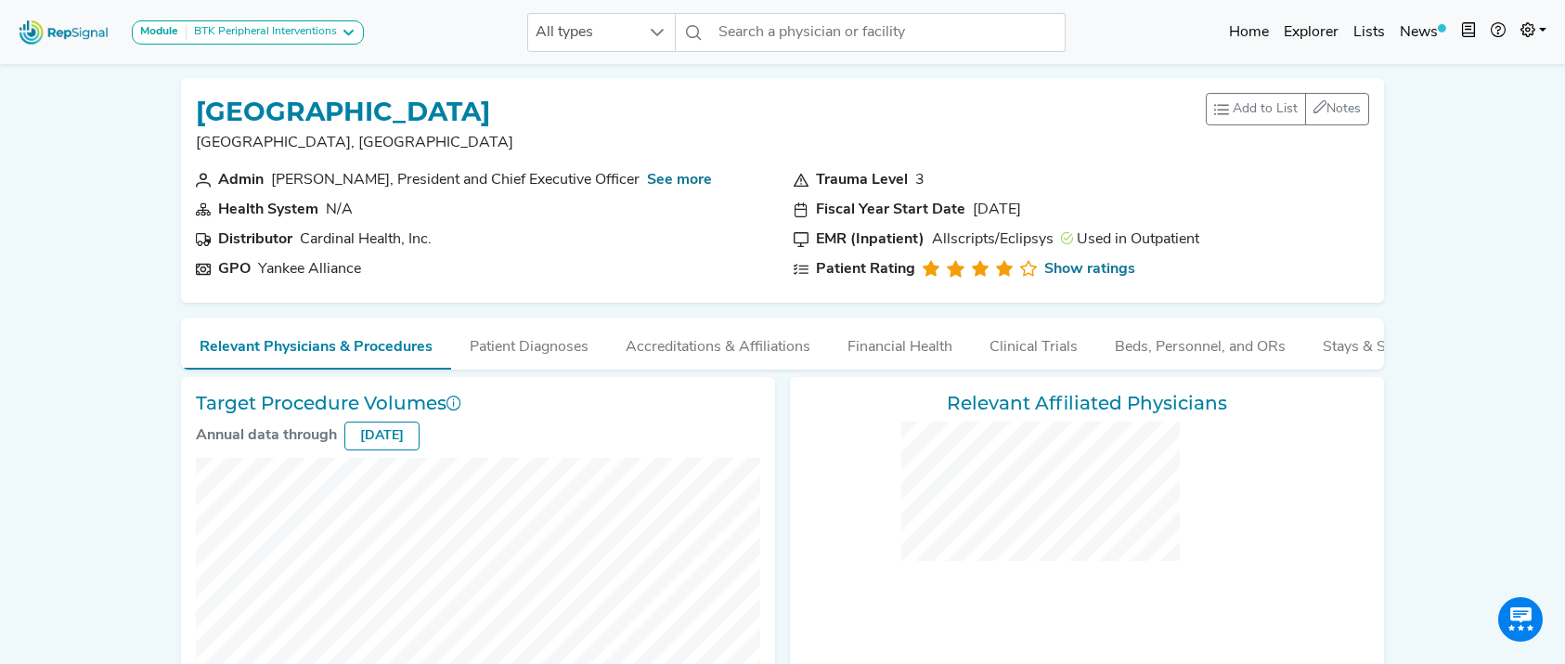
checkbox input "false"
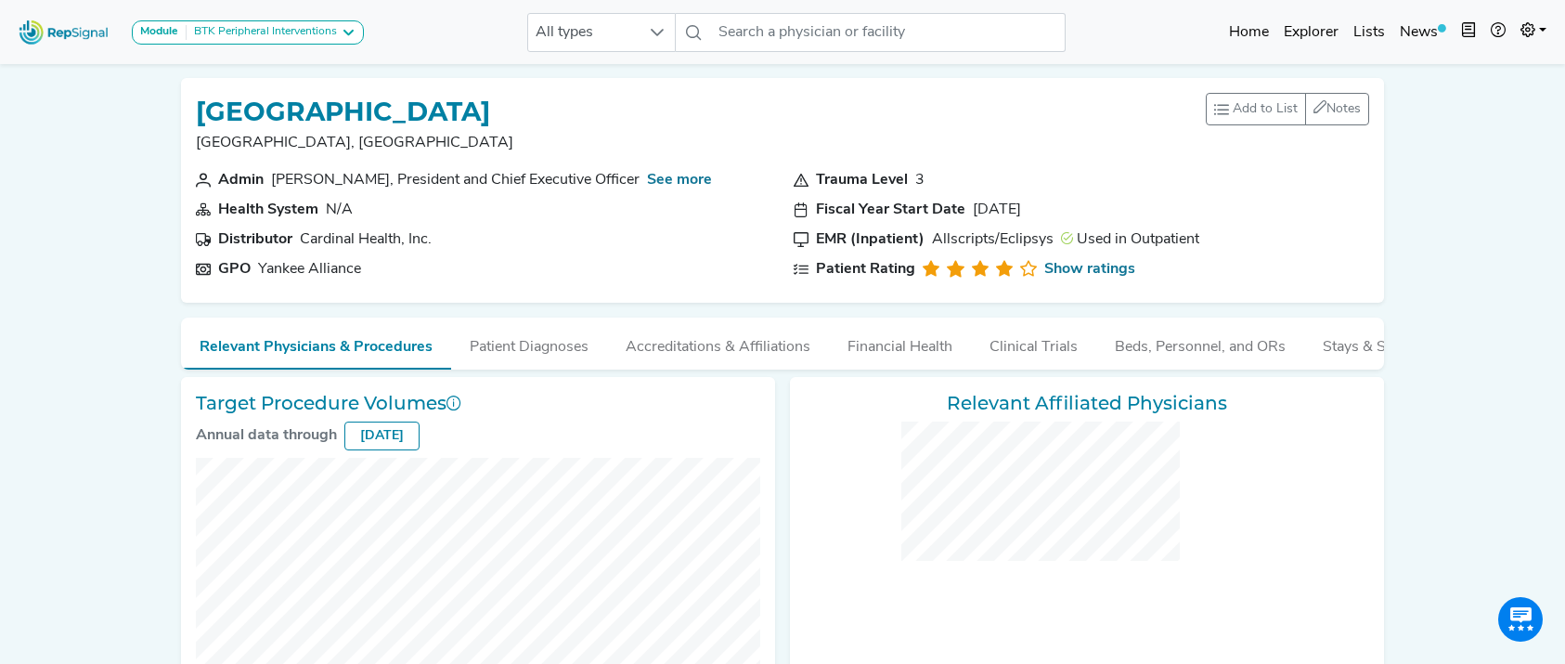
checkbox input "false"
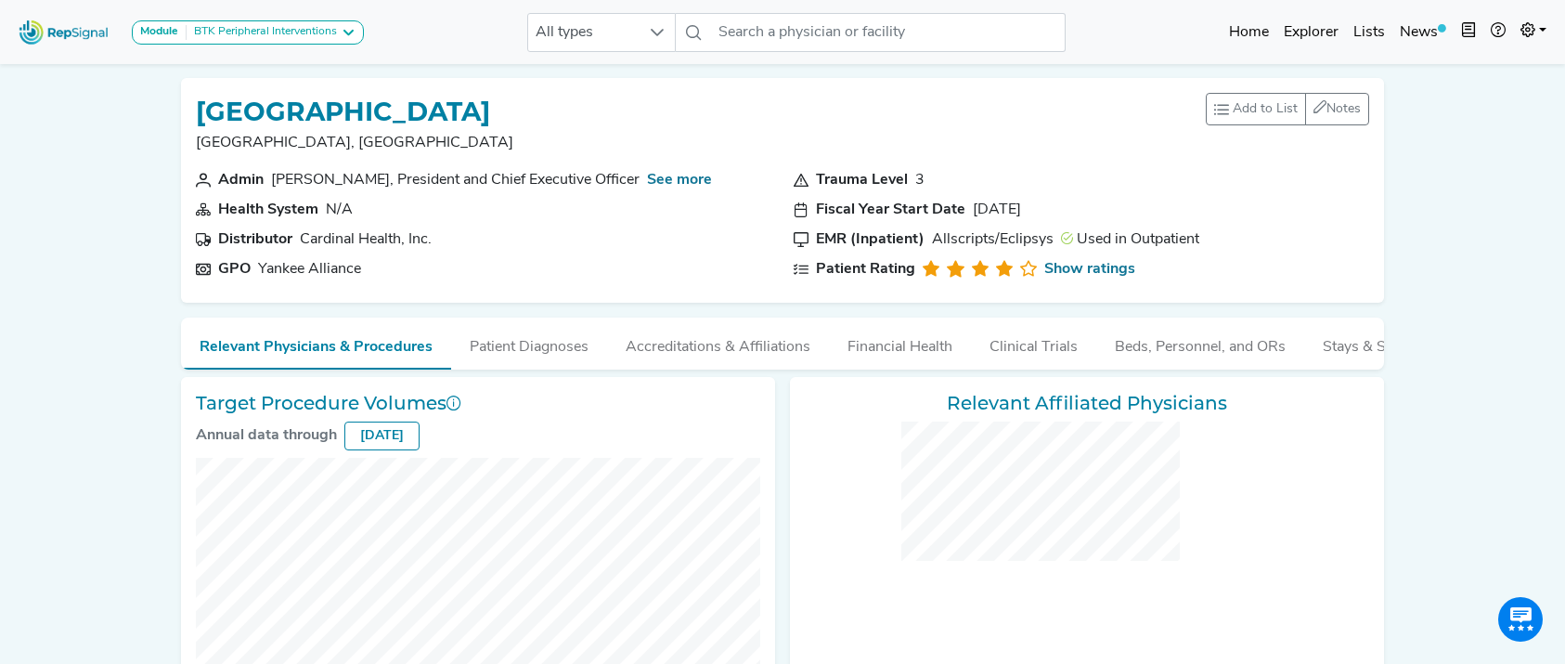
checkbox input "false"
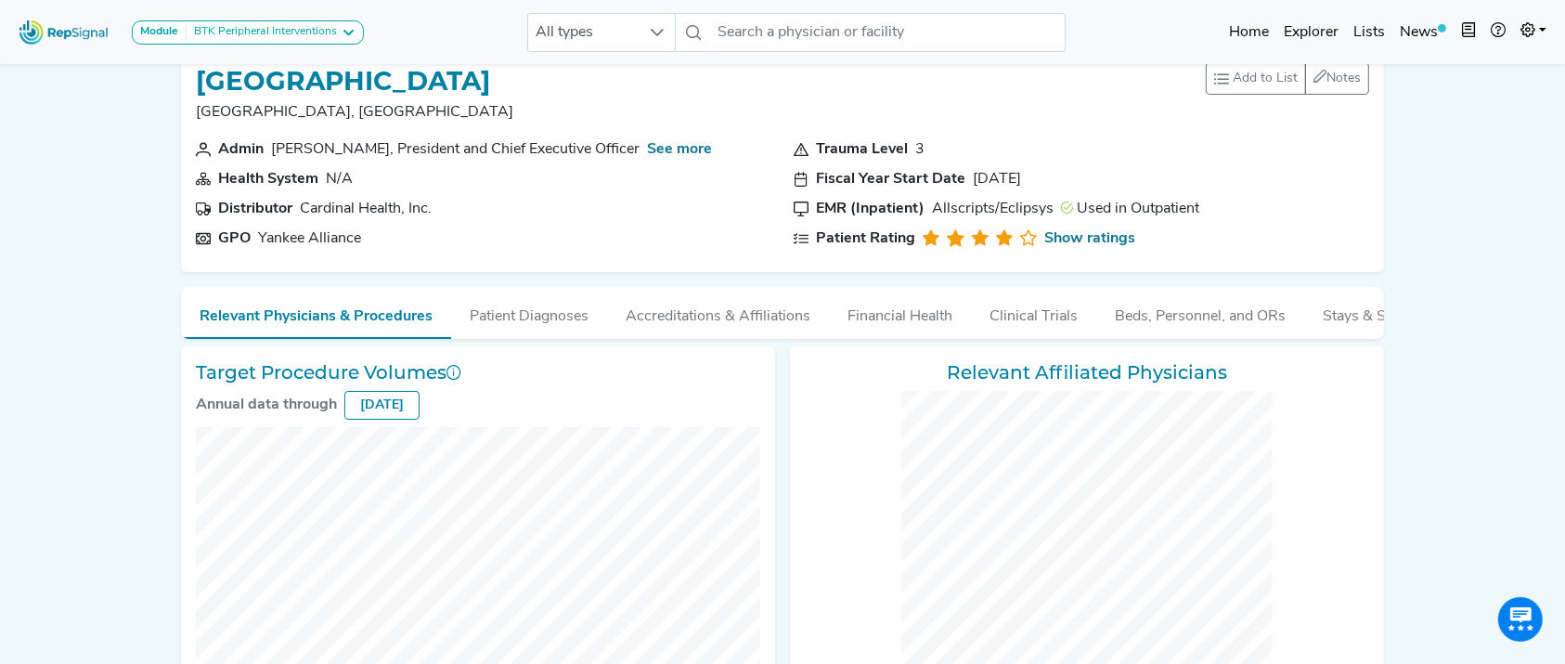
scroll to position [318, 0]
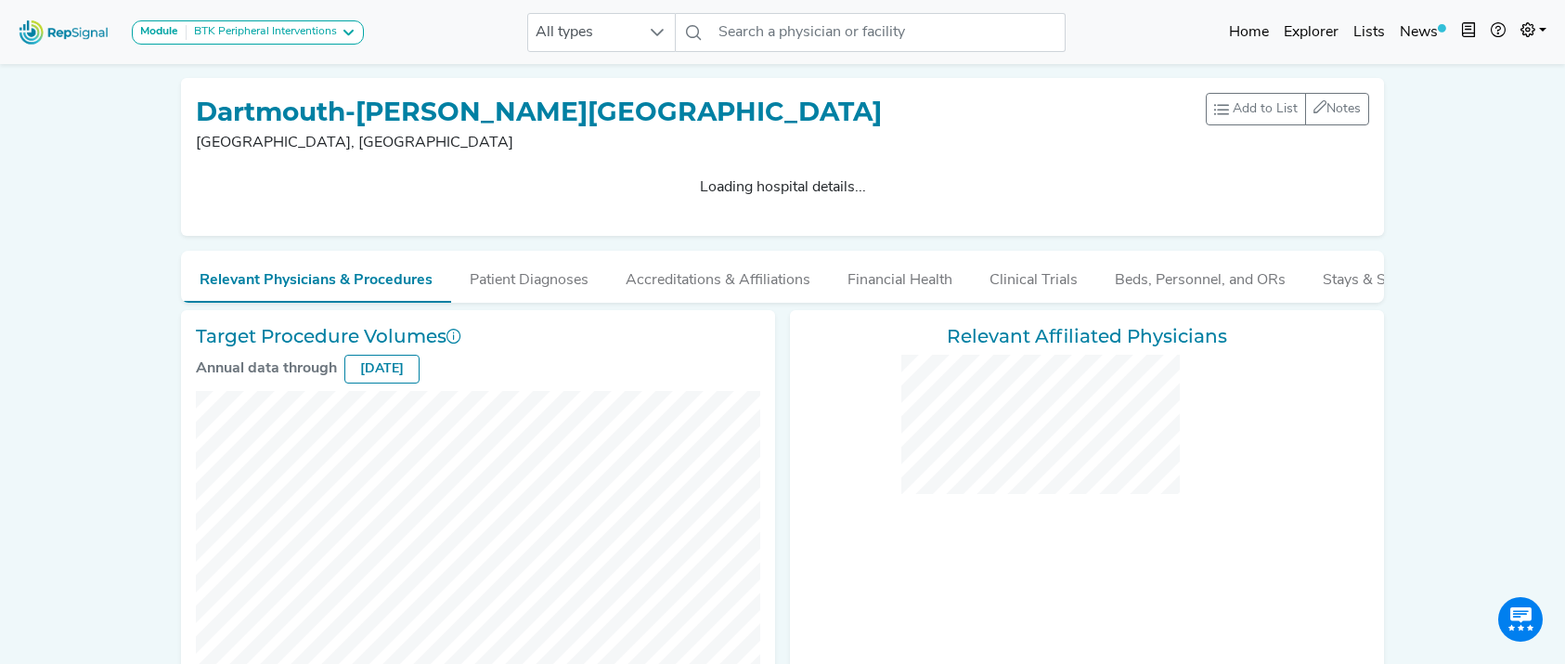
checkbox input "false"
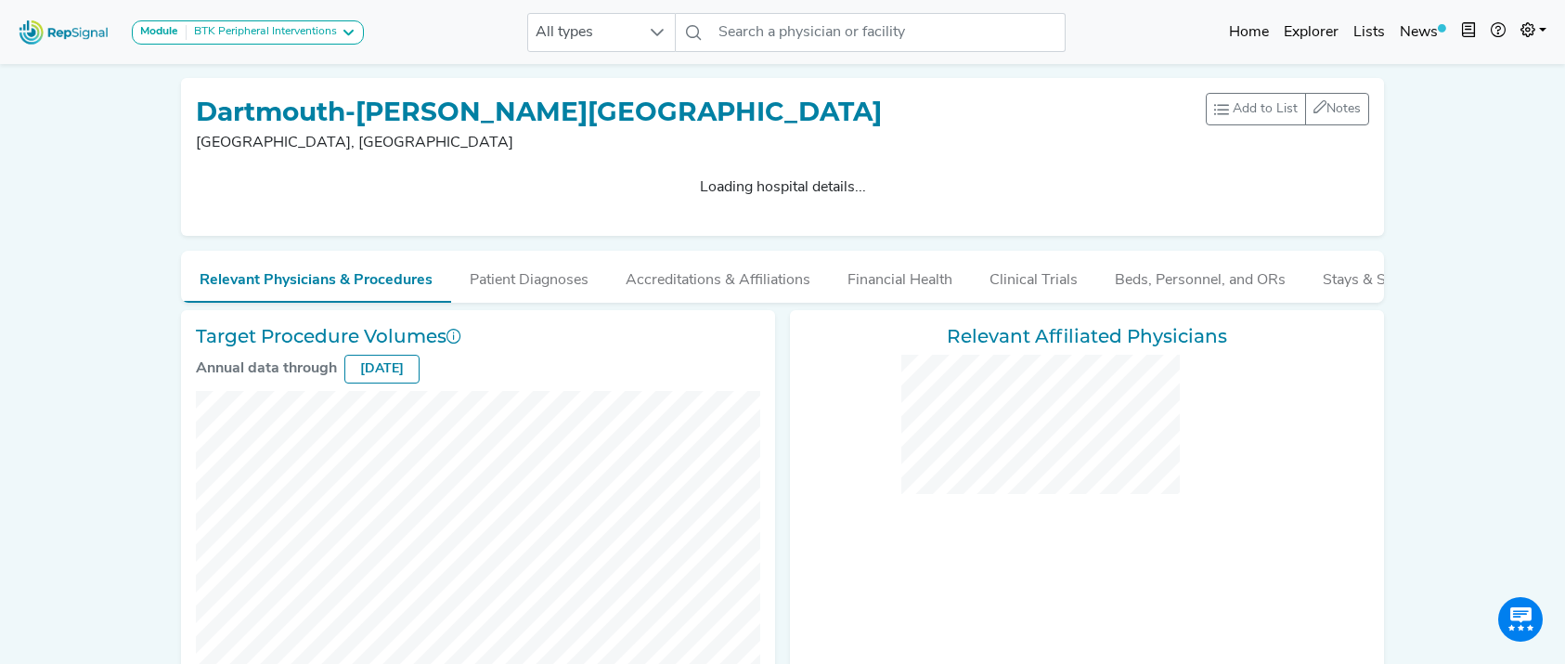
checkbox input "false"
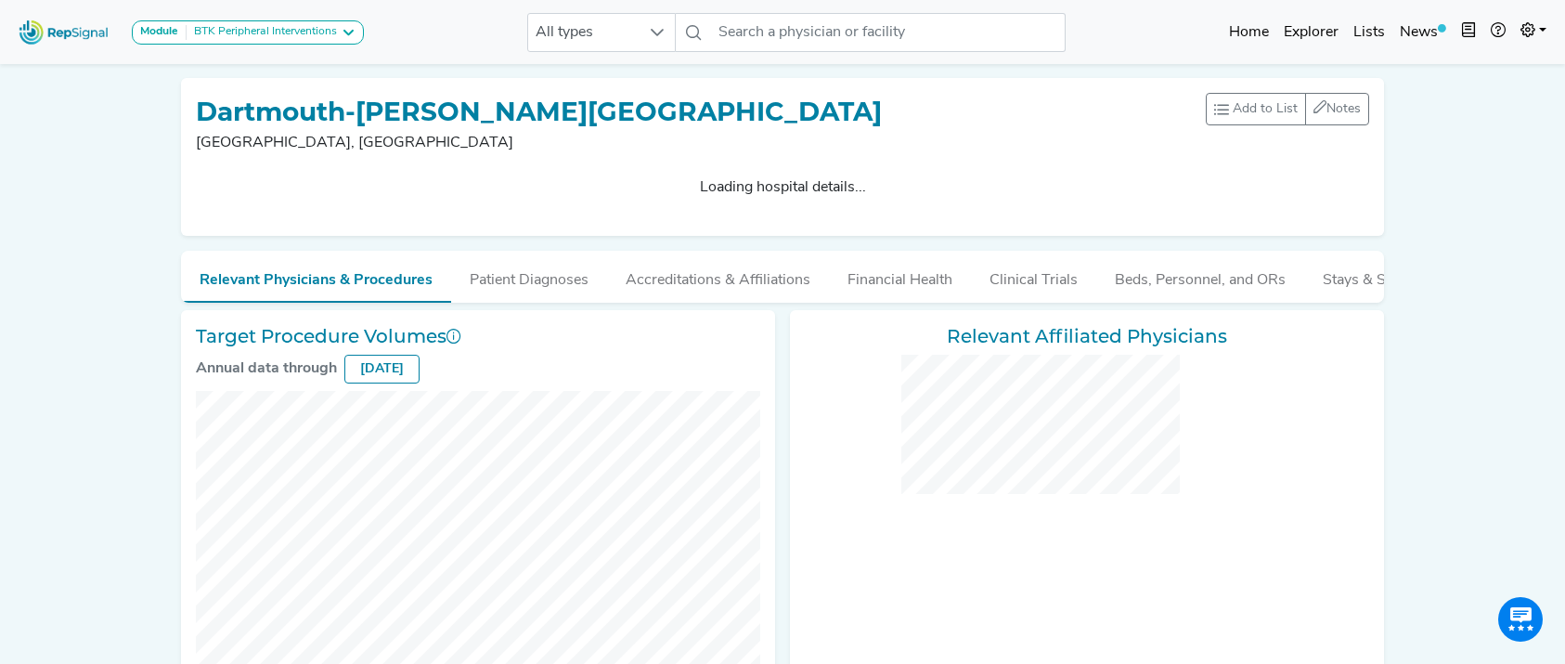
checkbox input "false"
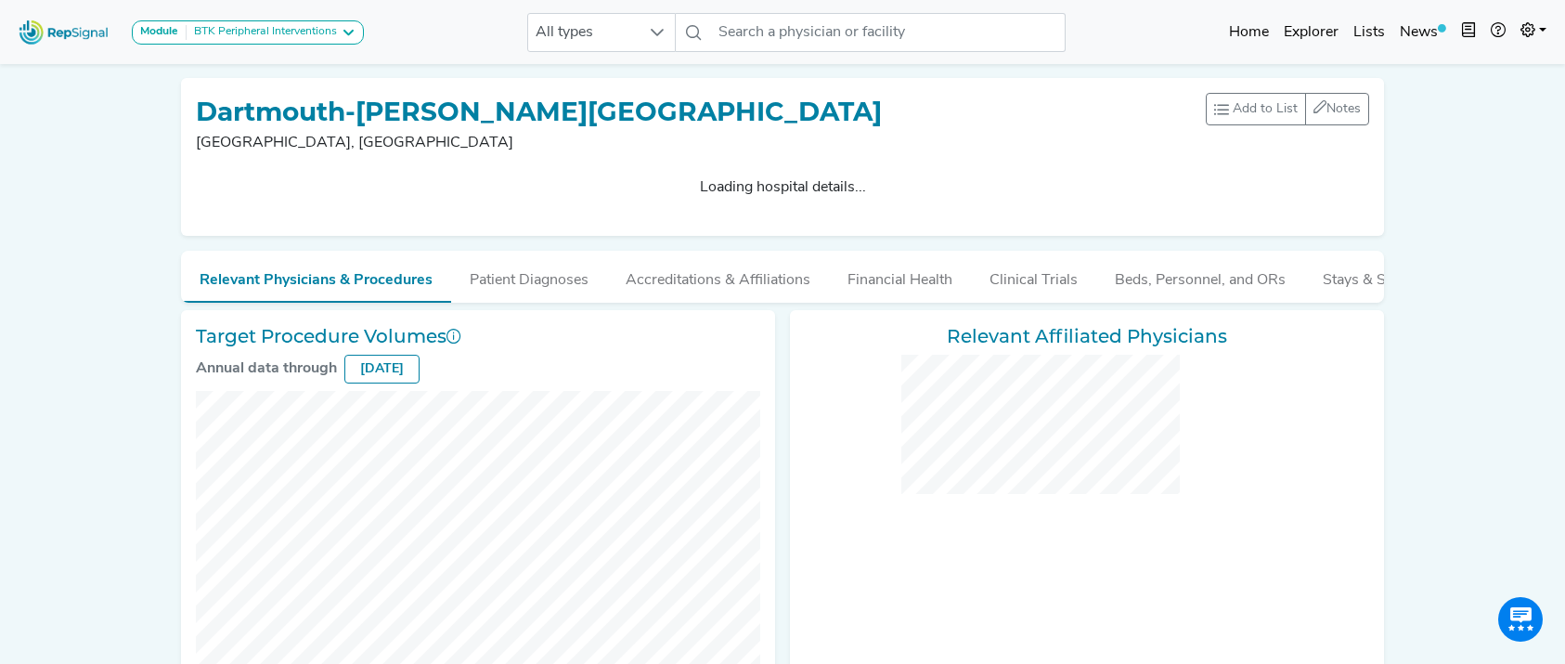
checkbox input "false"
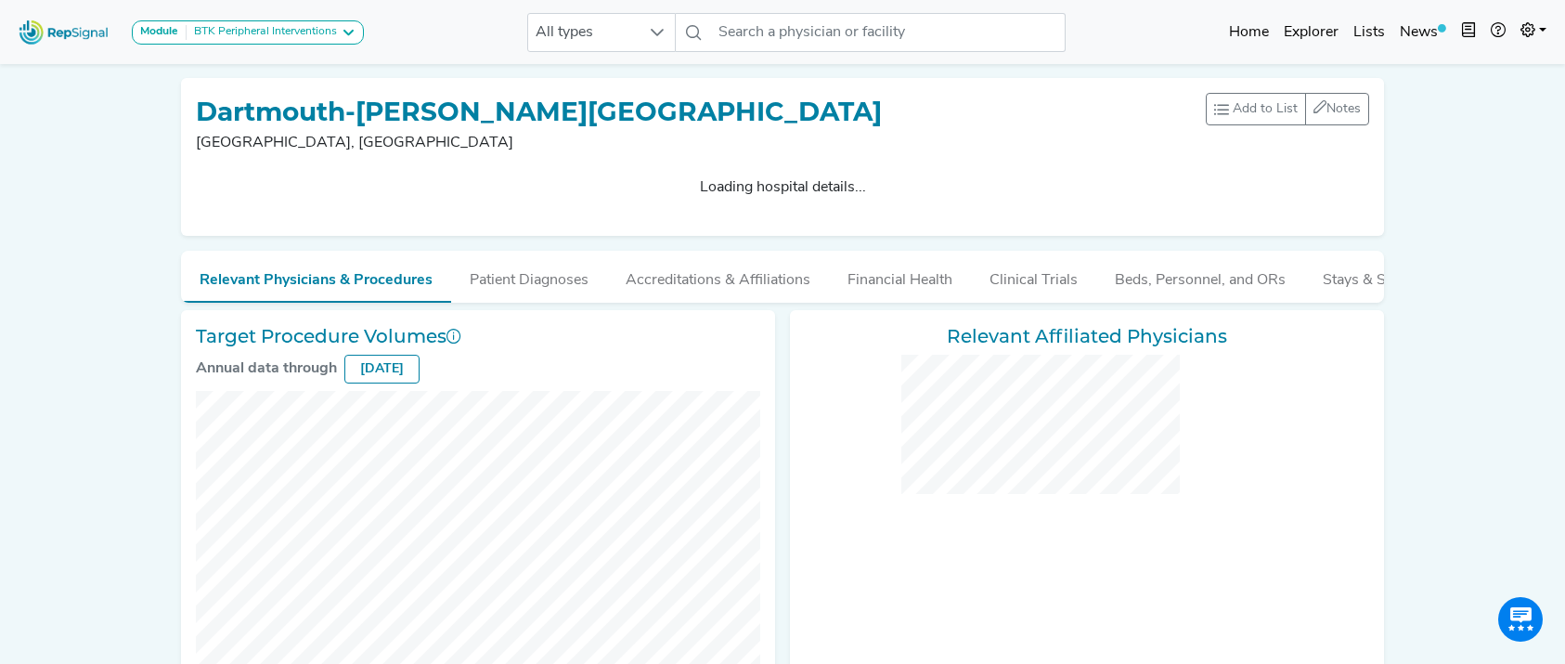
checkbox input "false"
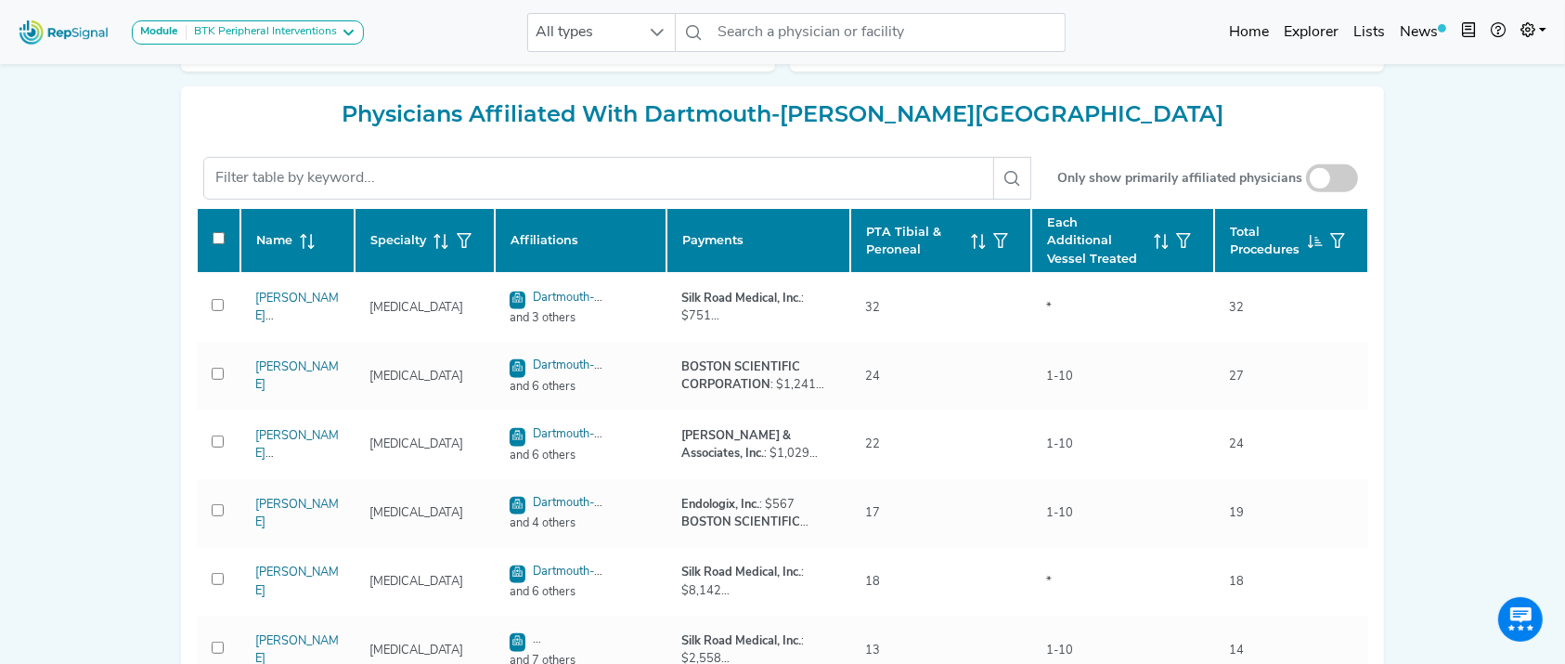
scroll to position [800, 0]
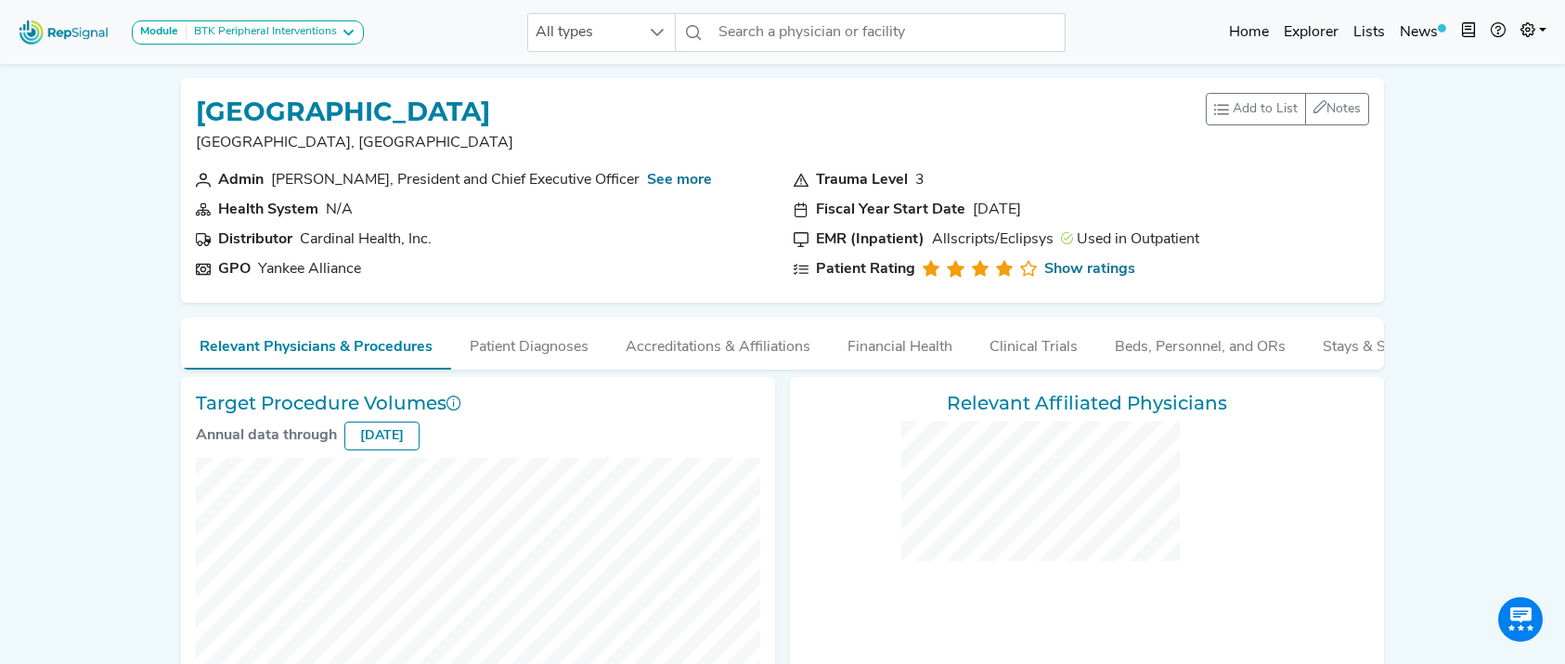
checkbox input "false"
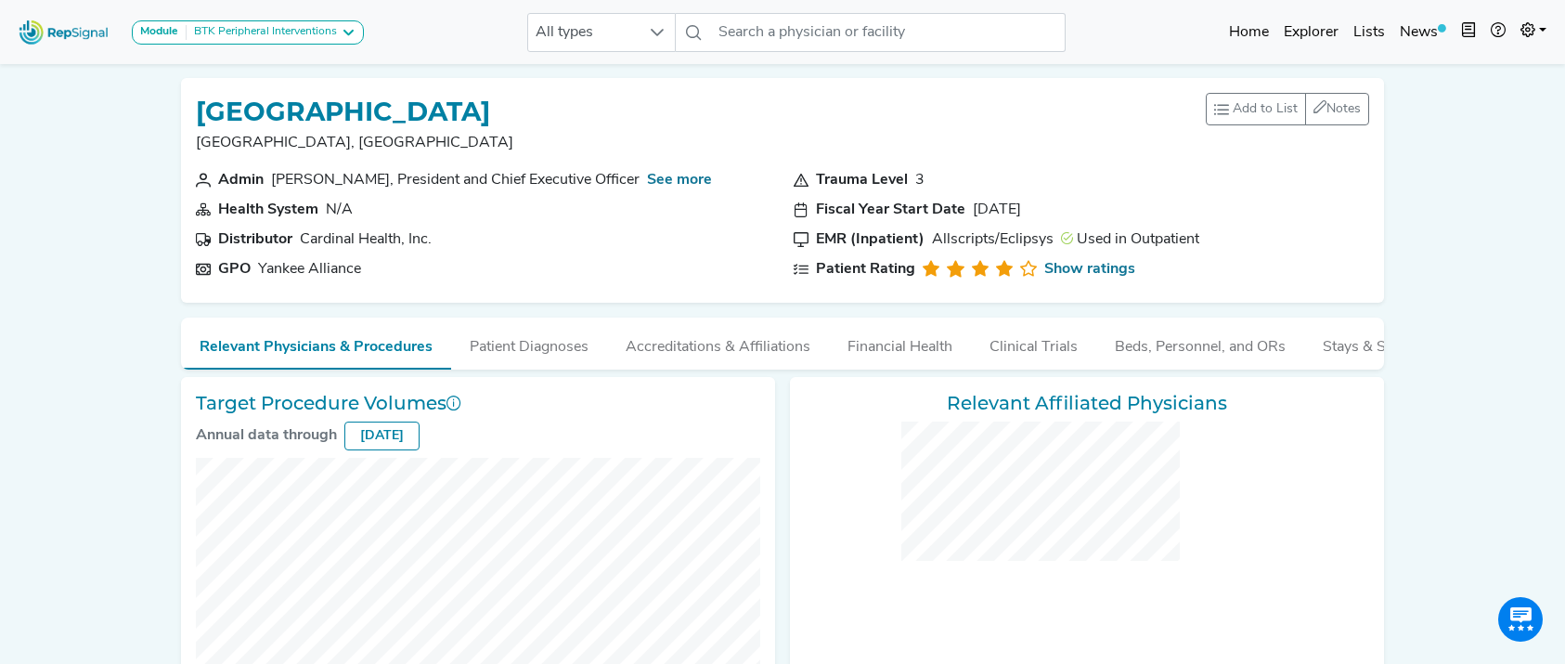
checkbox input "false"
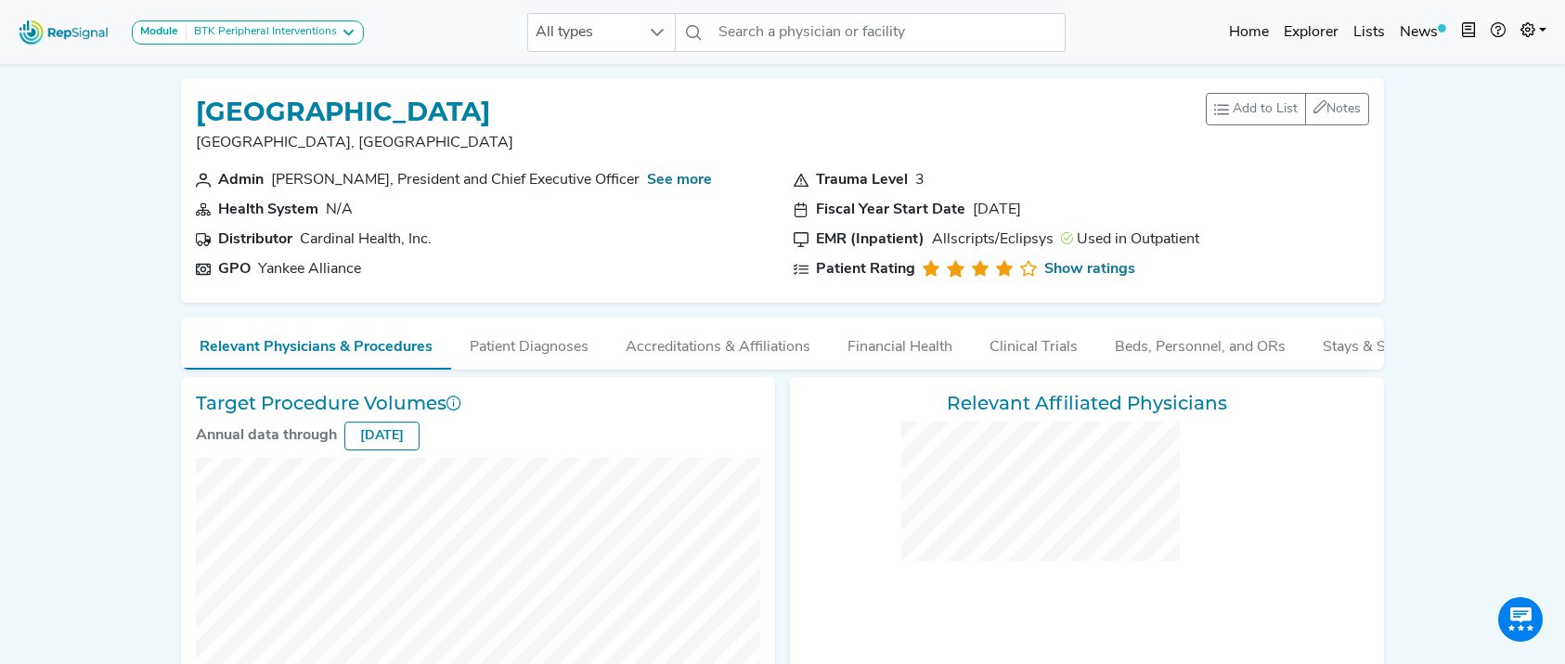
checkbox input "false"
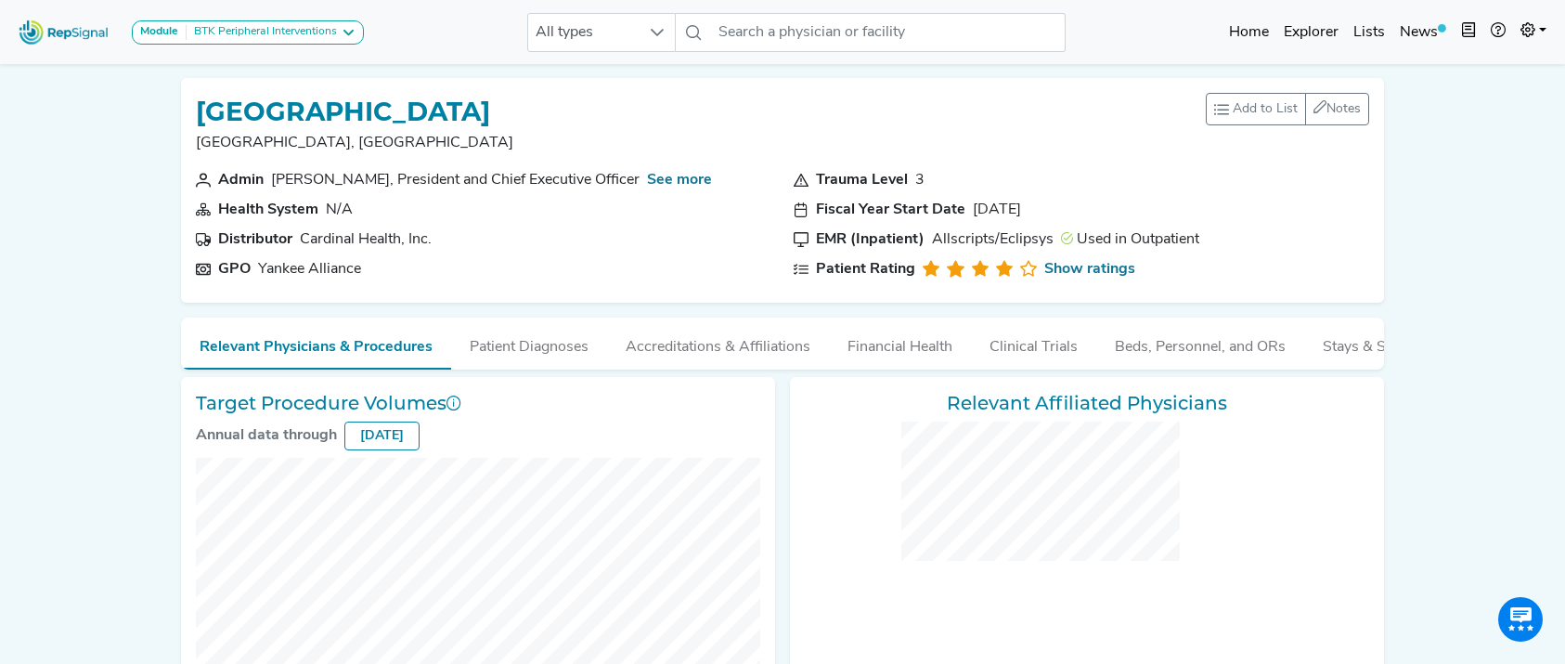
checkbox input "false"
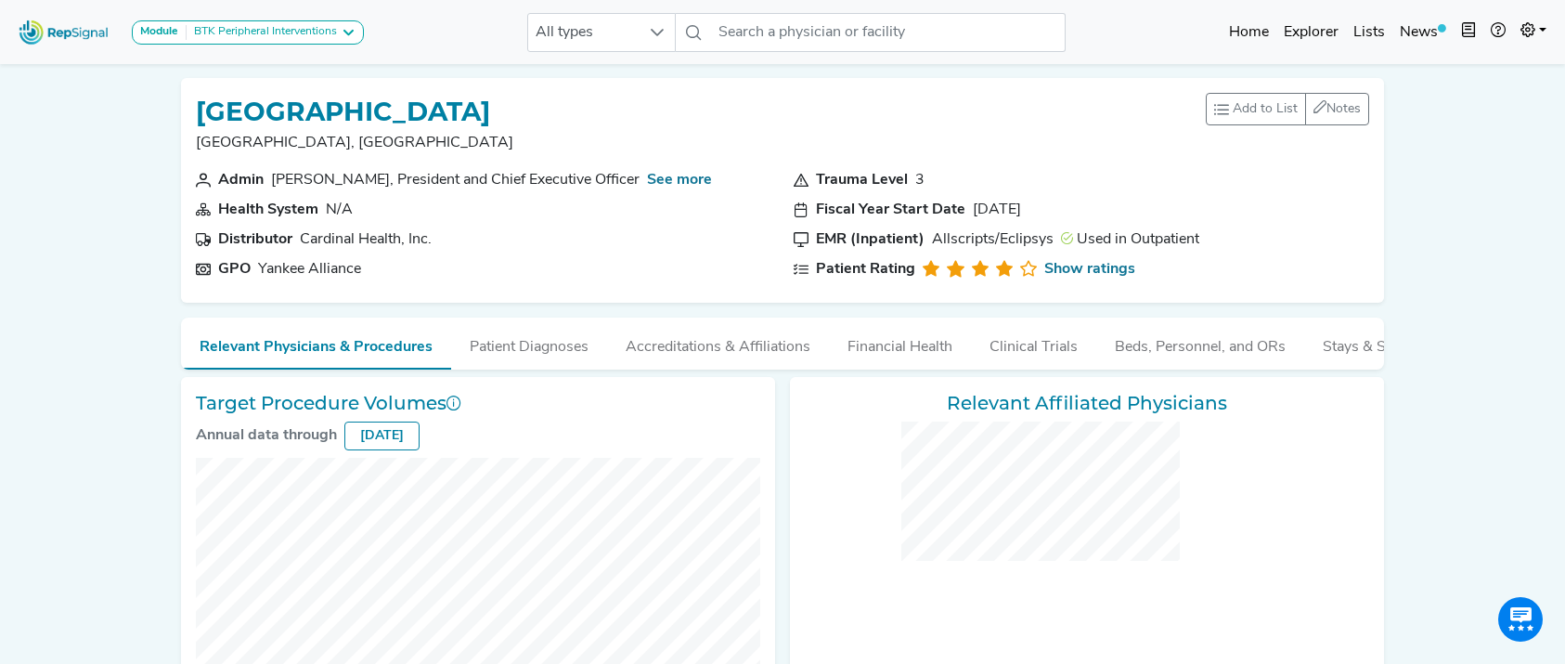
checkbox input "false"
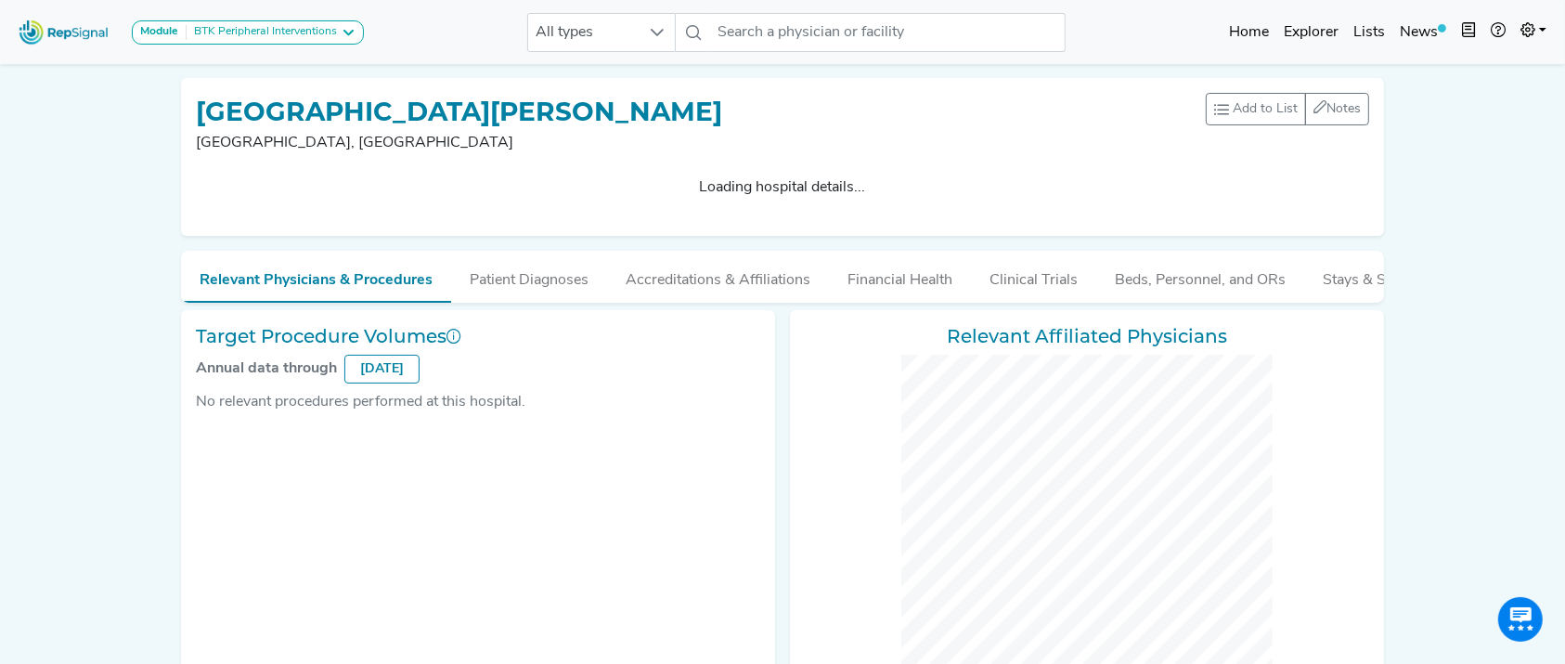
checkbox input "false"
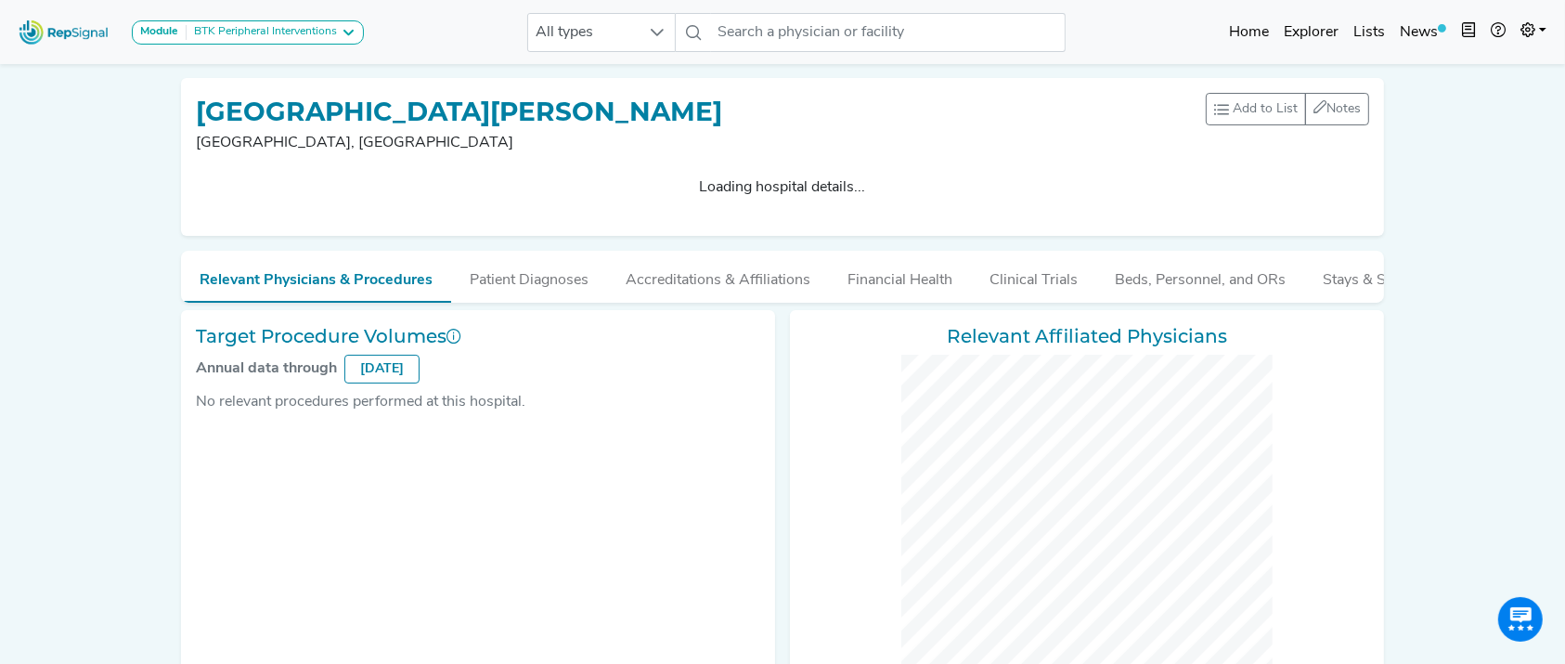
checkbox input "false"
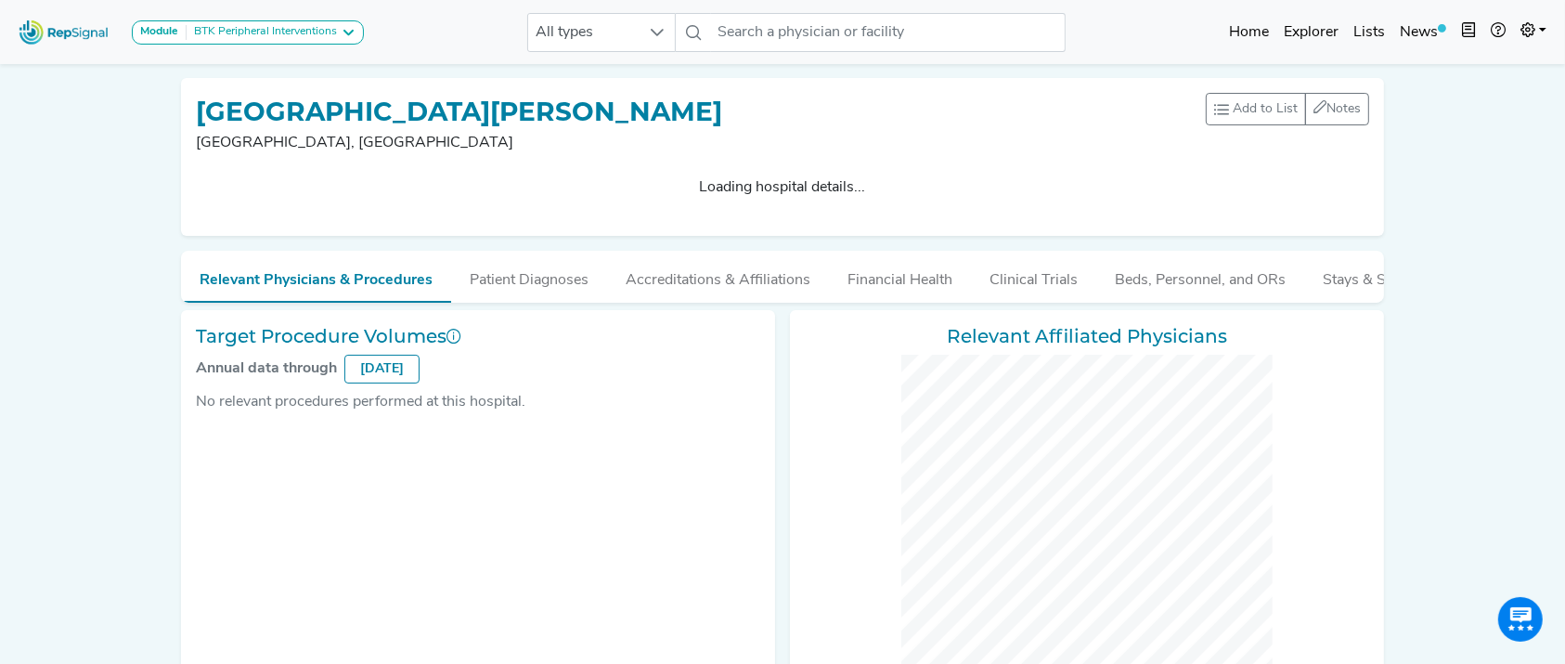
checkbox input "false"
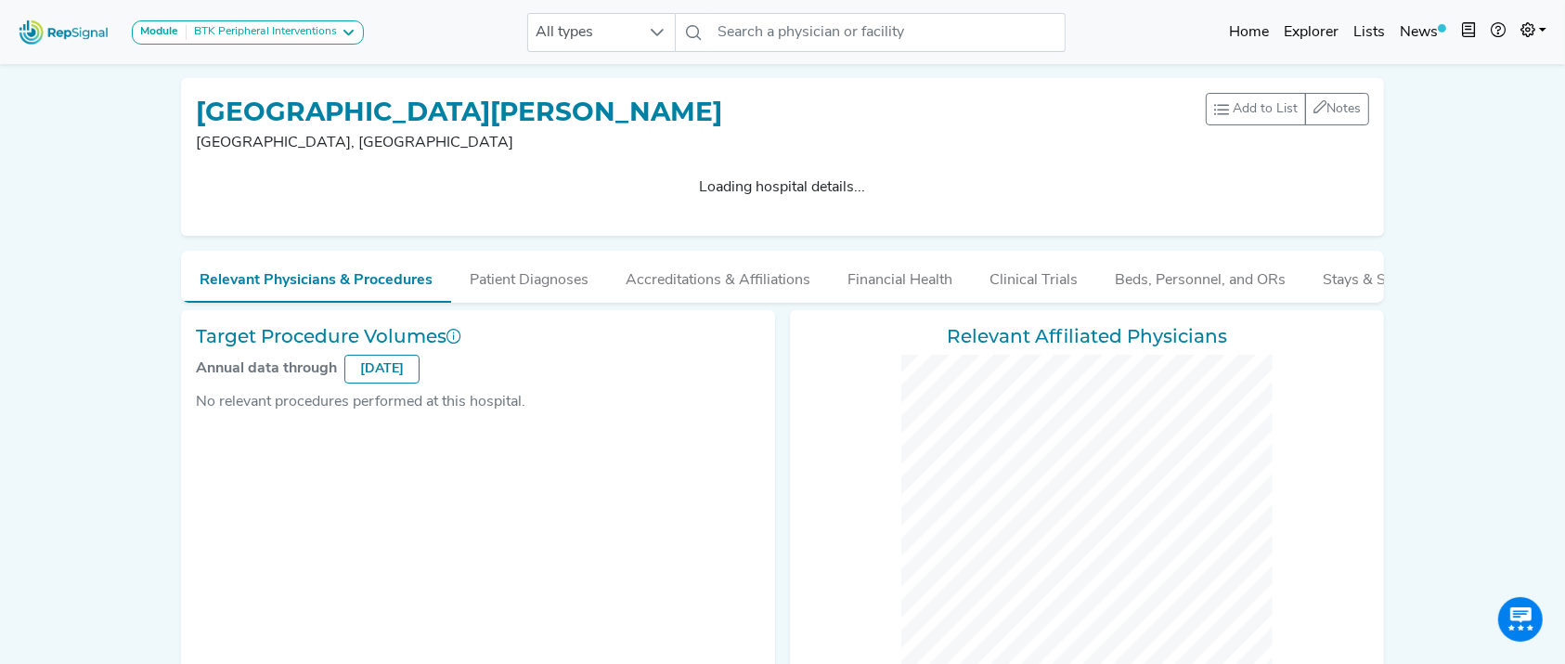
checkbox input "false"
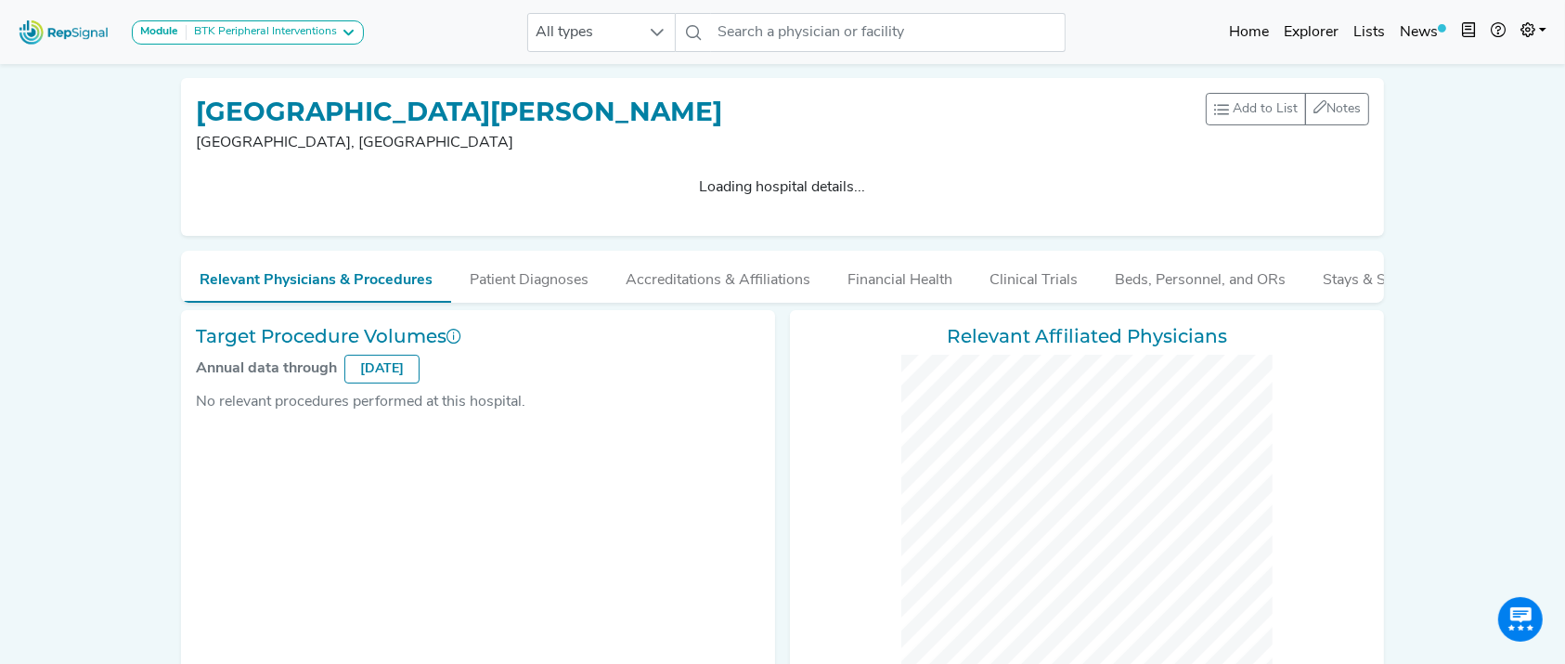
checkbox input "false"
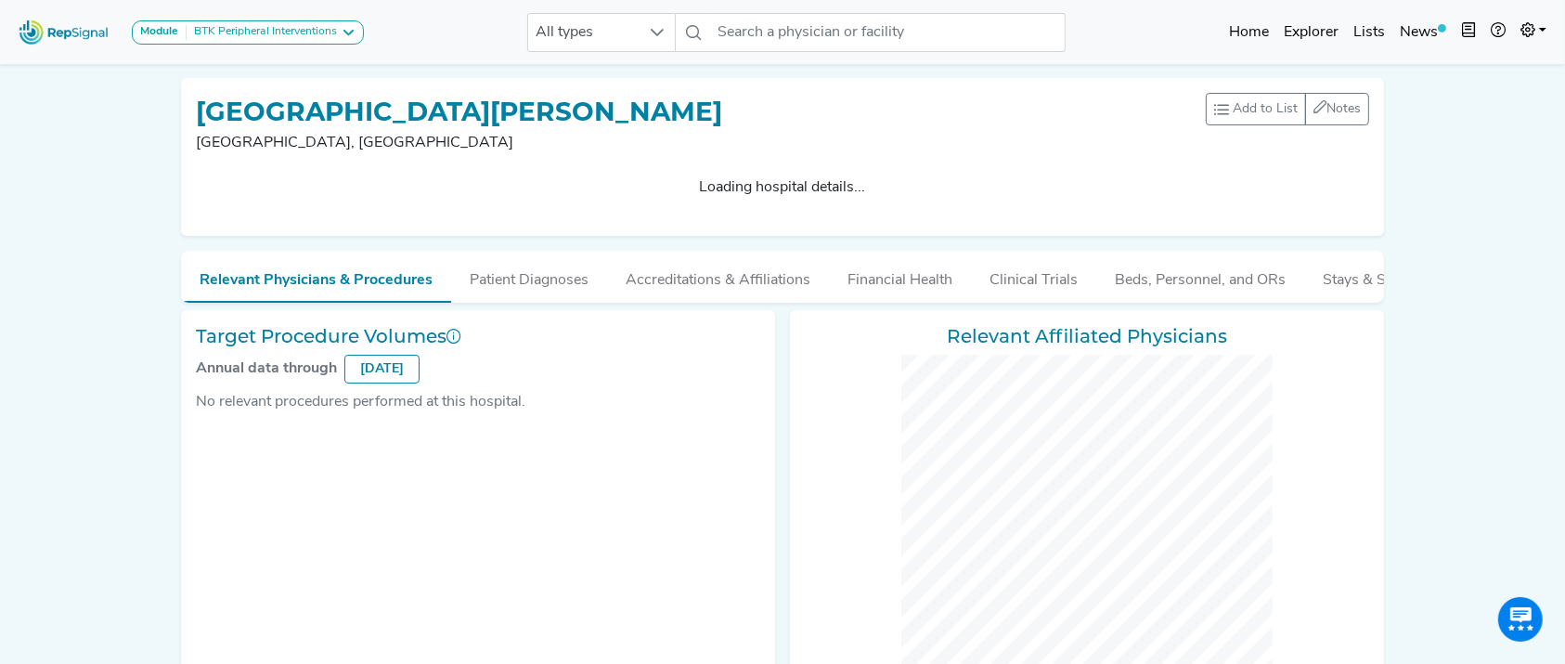
checkbox input "false"
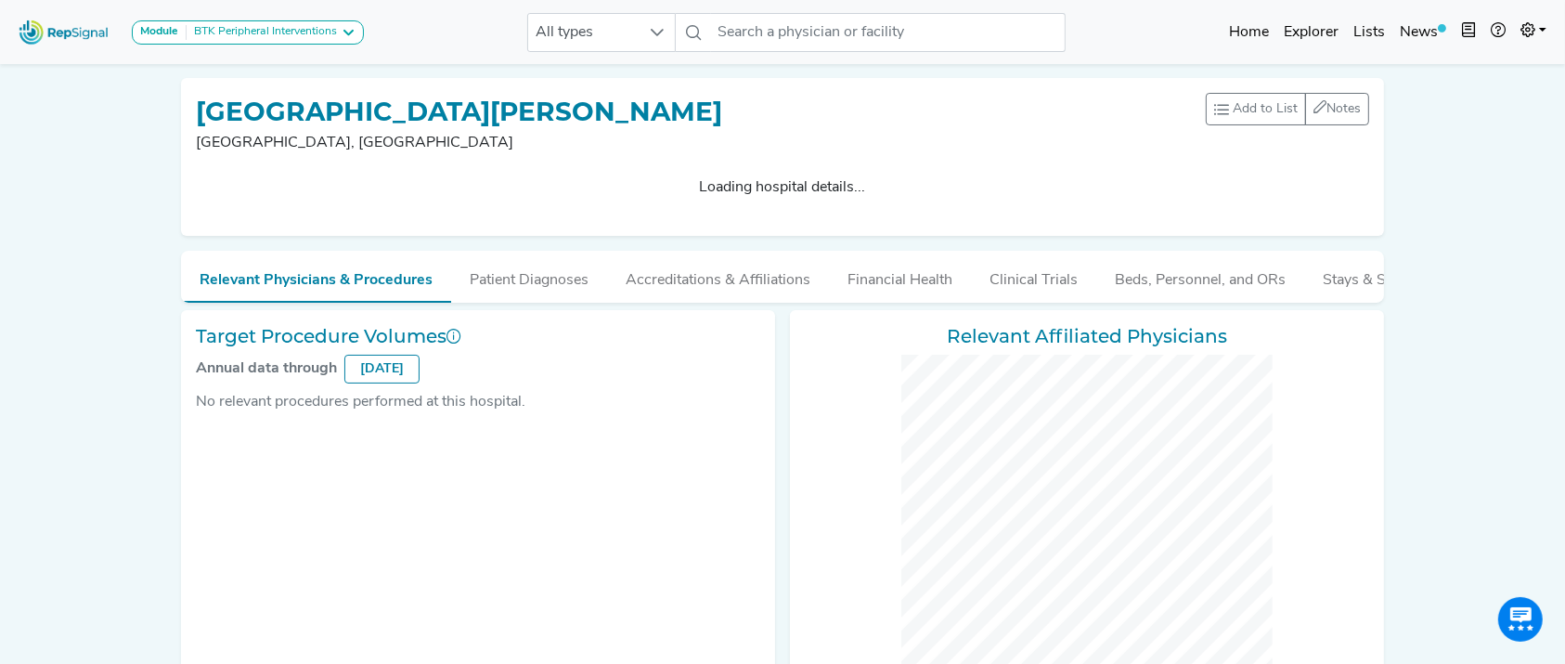
checkbox input "false"
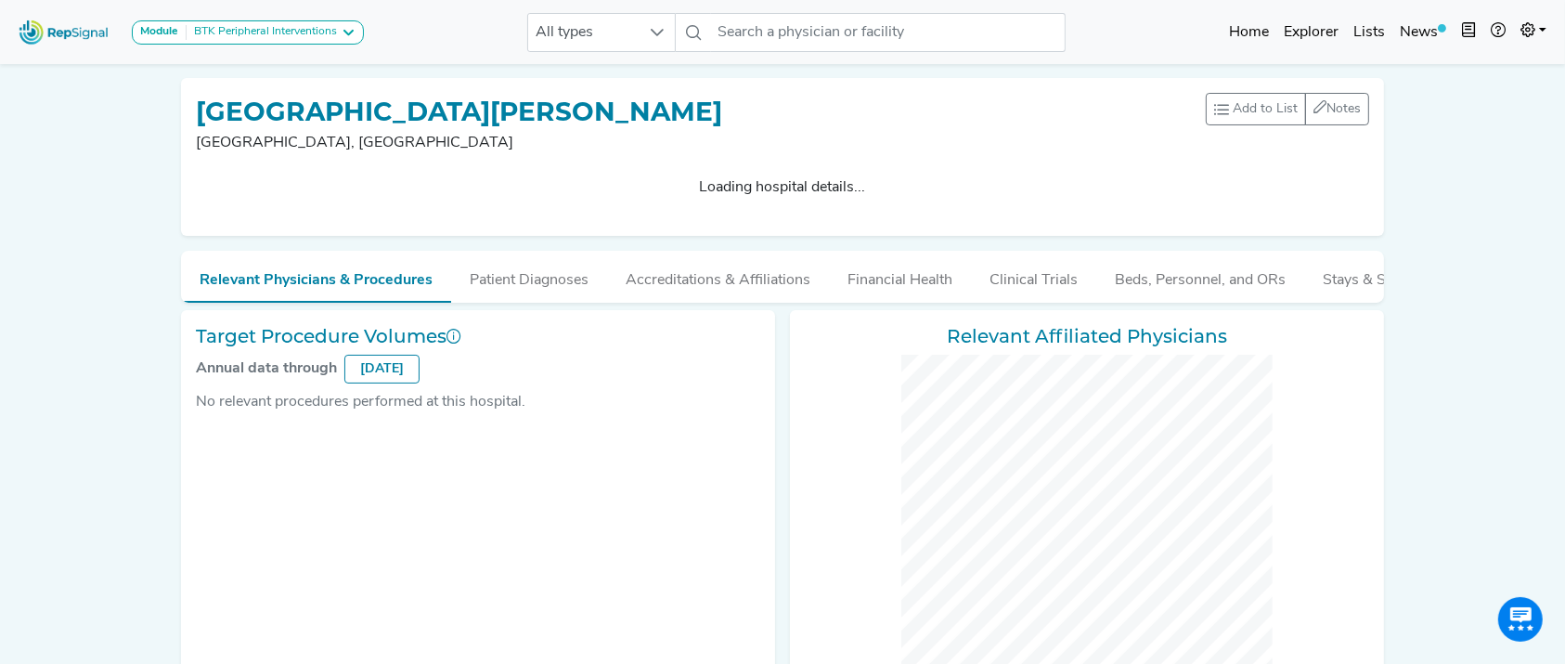
checkbox input "false"
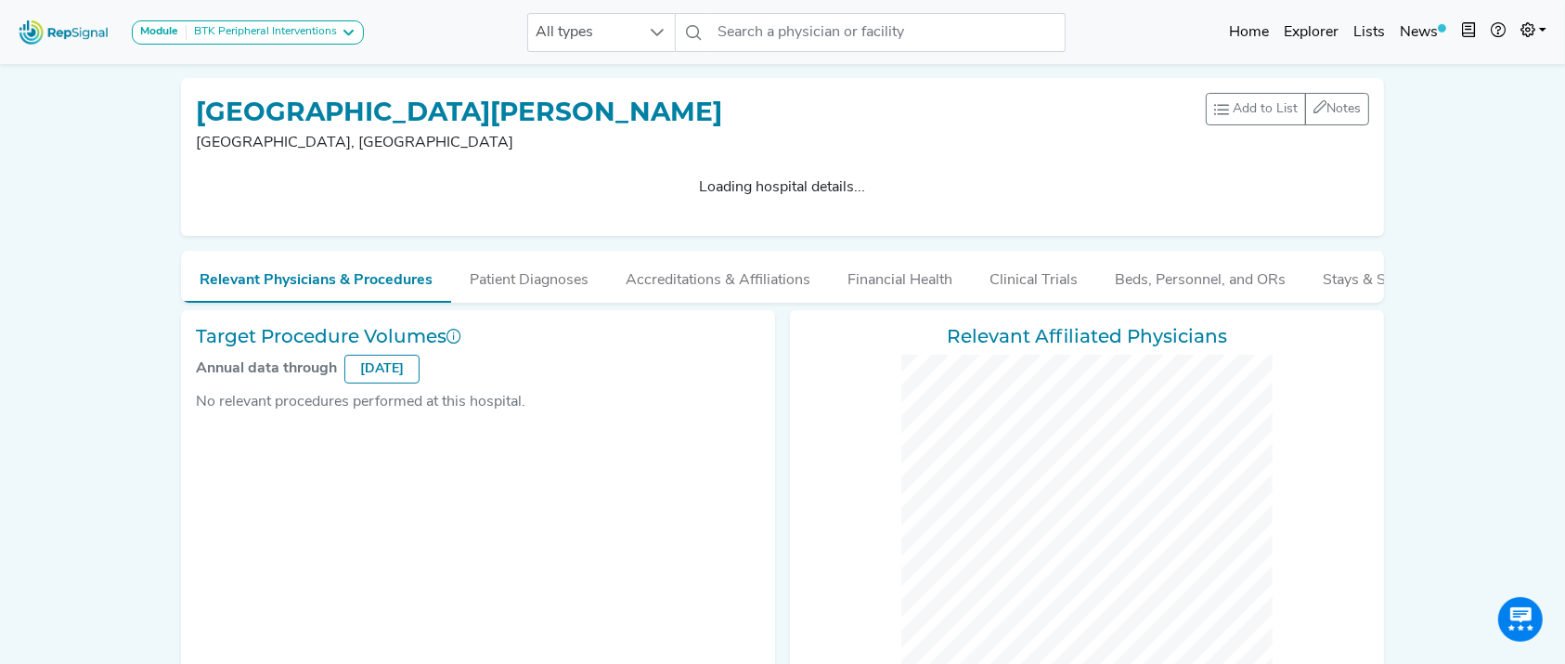
checkbox input "false"
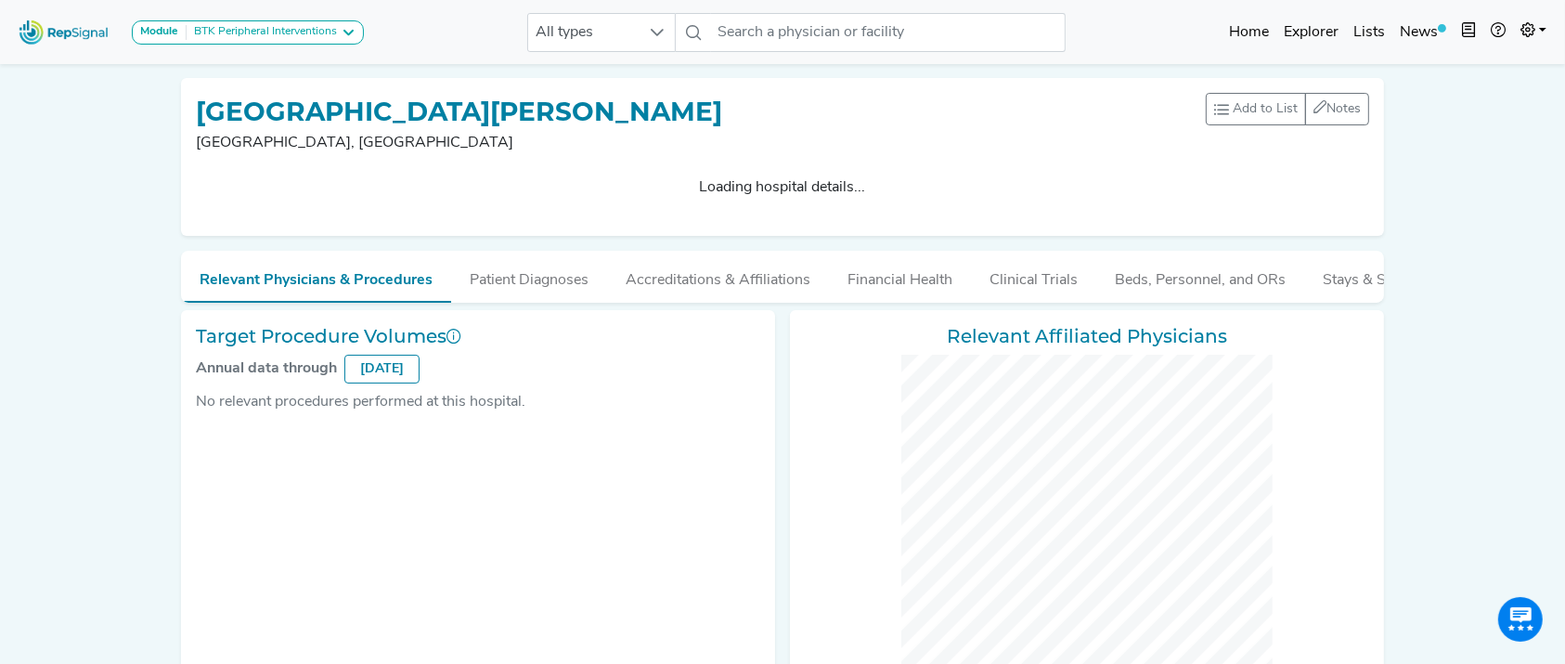
checkbox input "false"
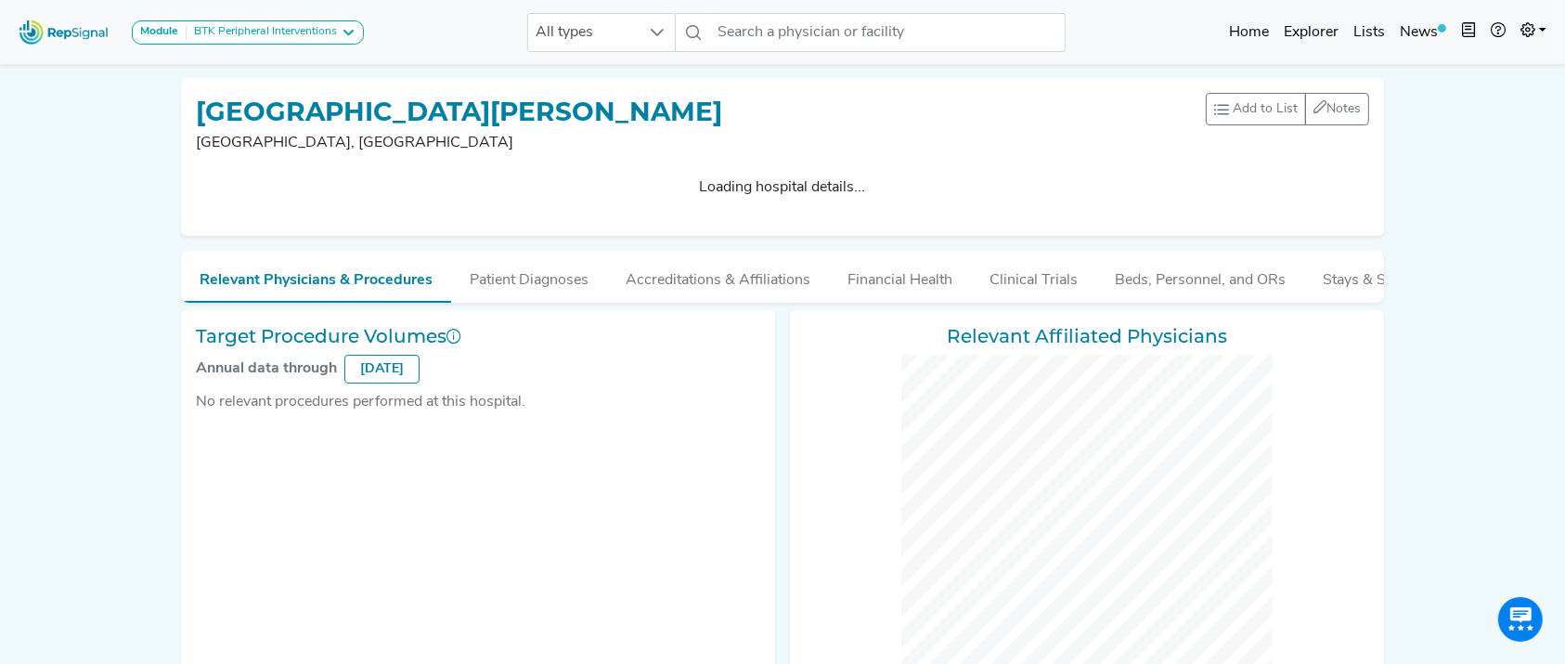
checkbox input "false"
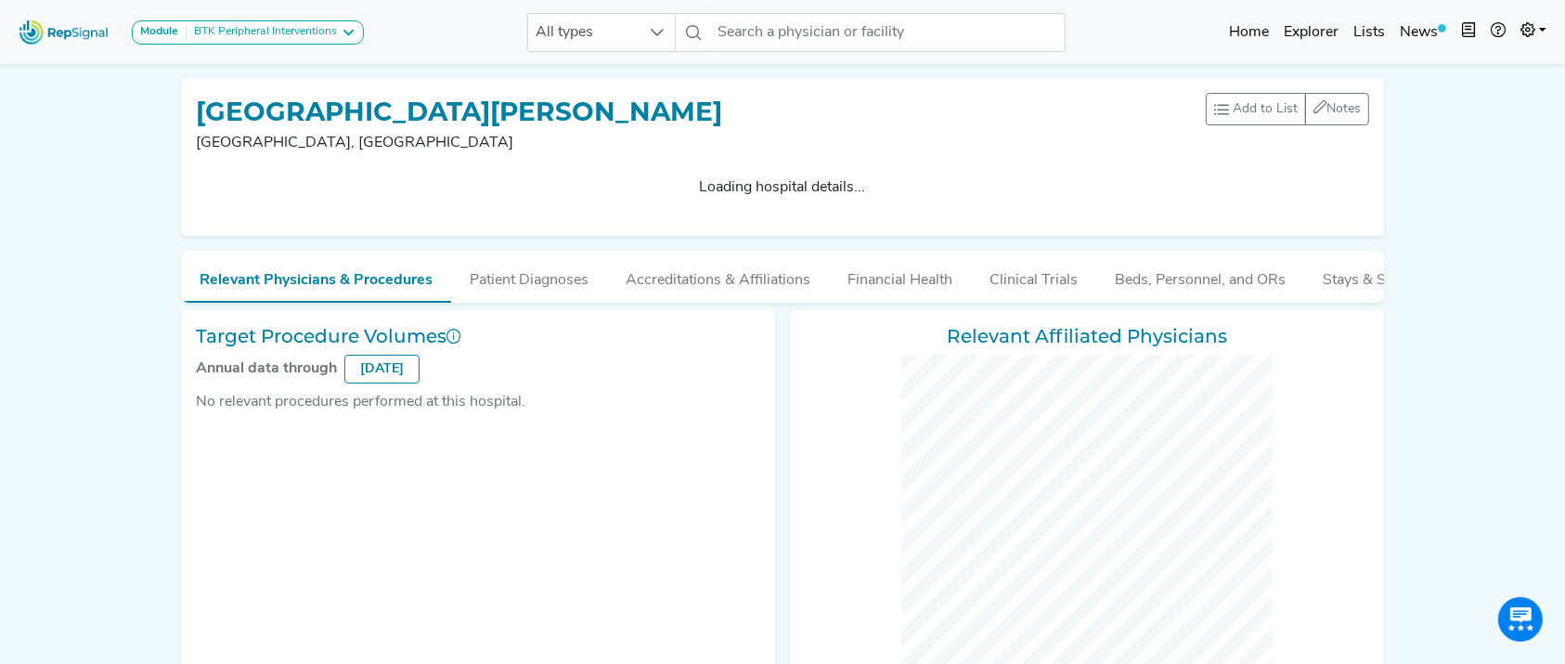
checkbox input "false"
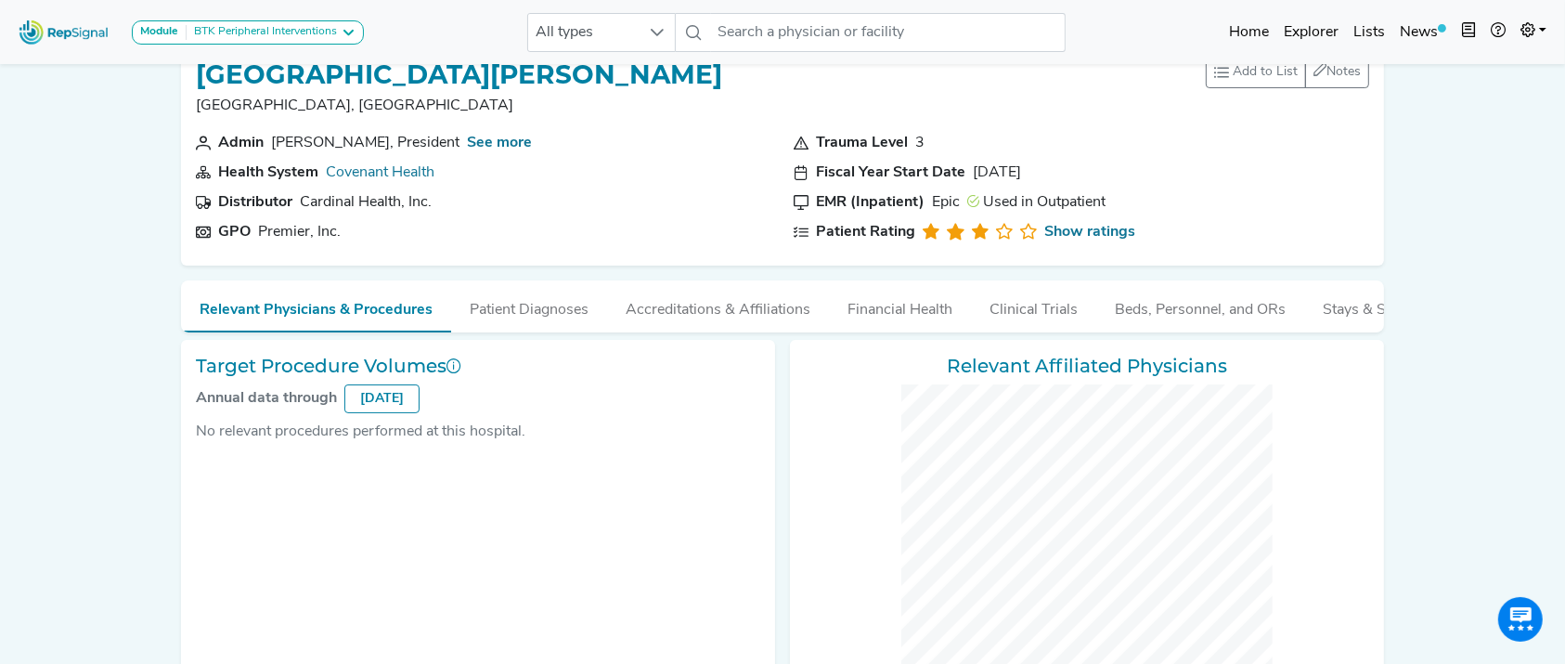
scroll to position [617, 0]
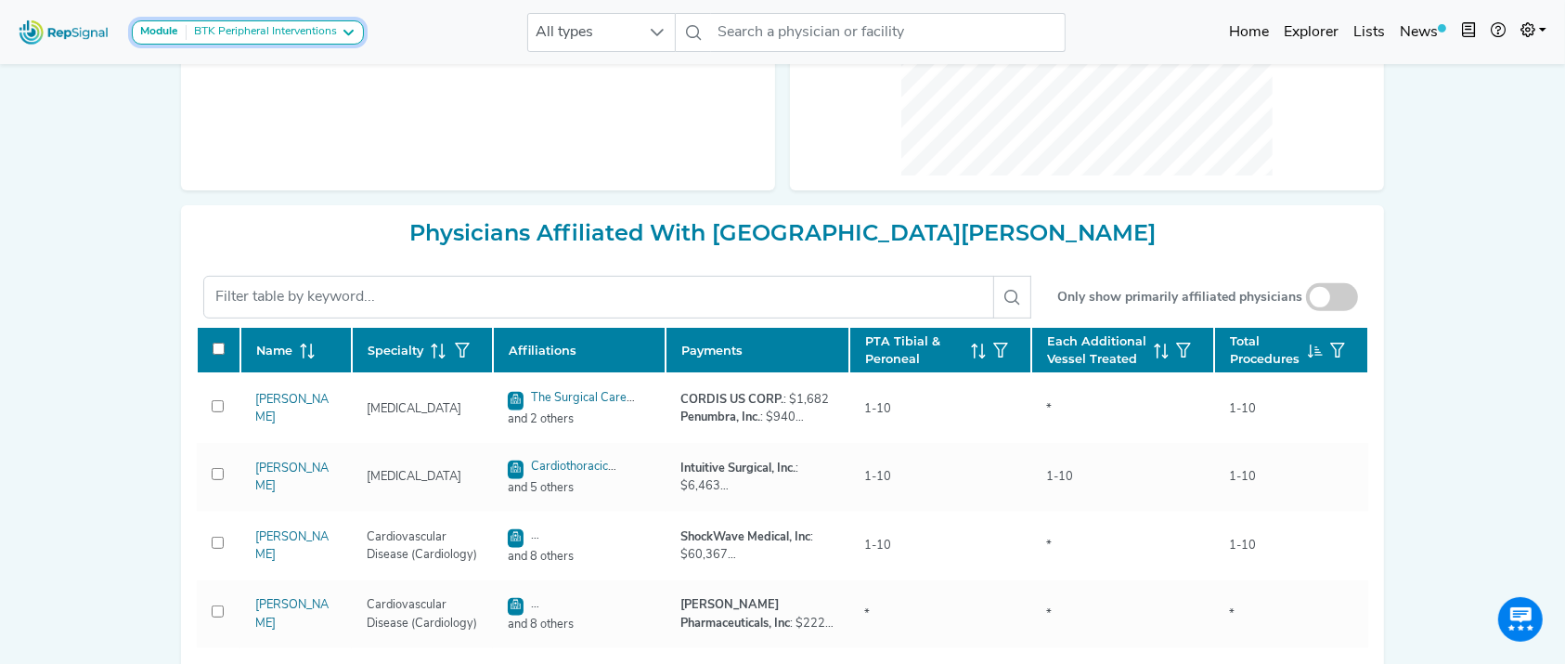
click at [297, 37] on div "BTK Peripheral Interventions" at bounding box center [262, 32] width 150 height 15
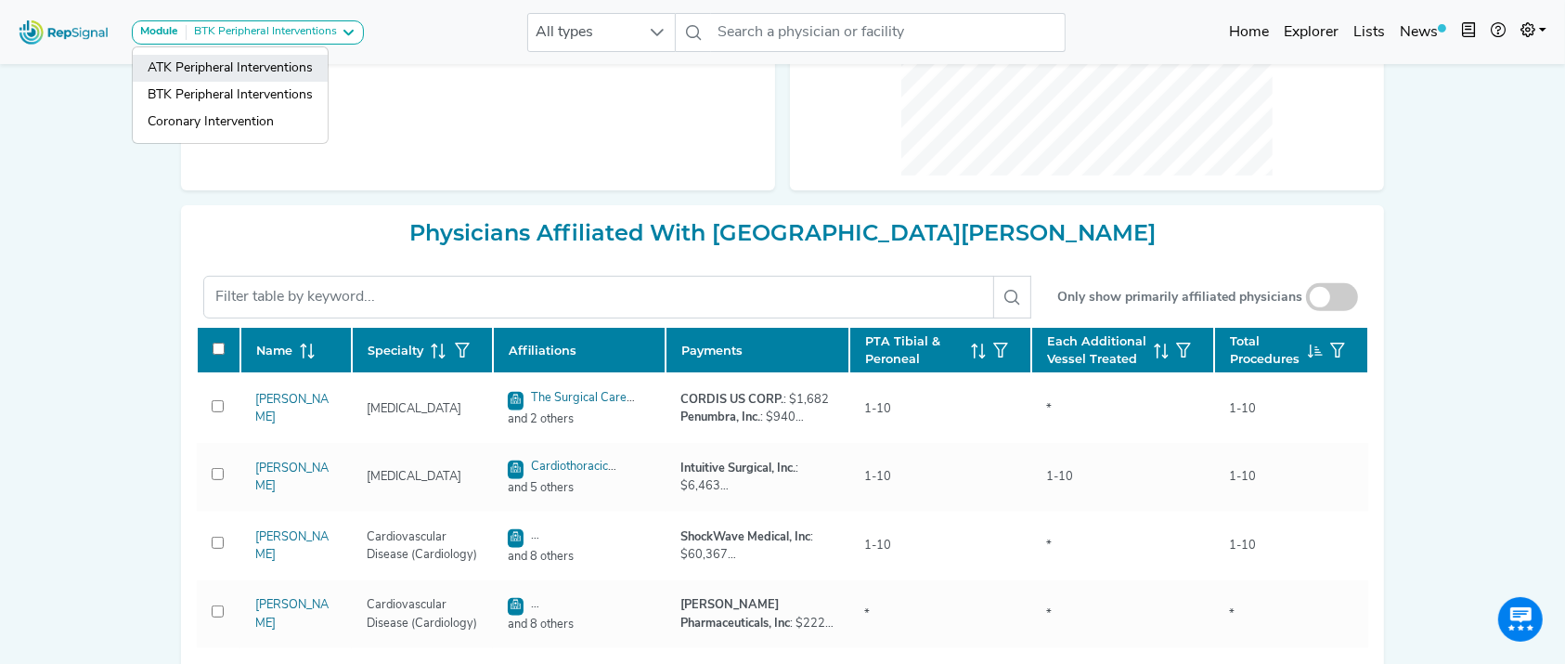
click at [282, 74] on link "ATK Peripheral Interventions" at bounding box center [230, 68] width 195 height 27
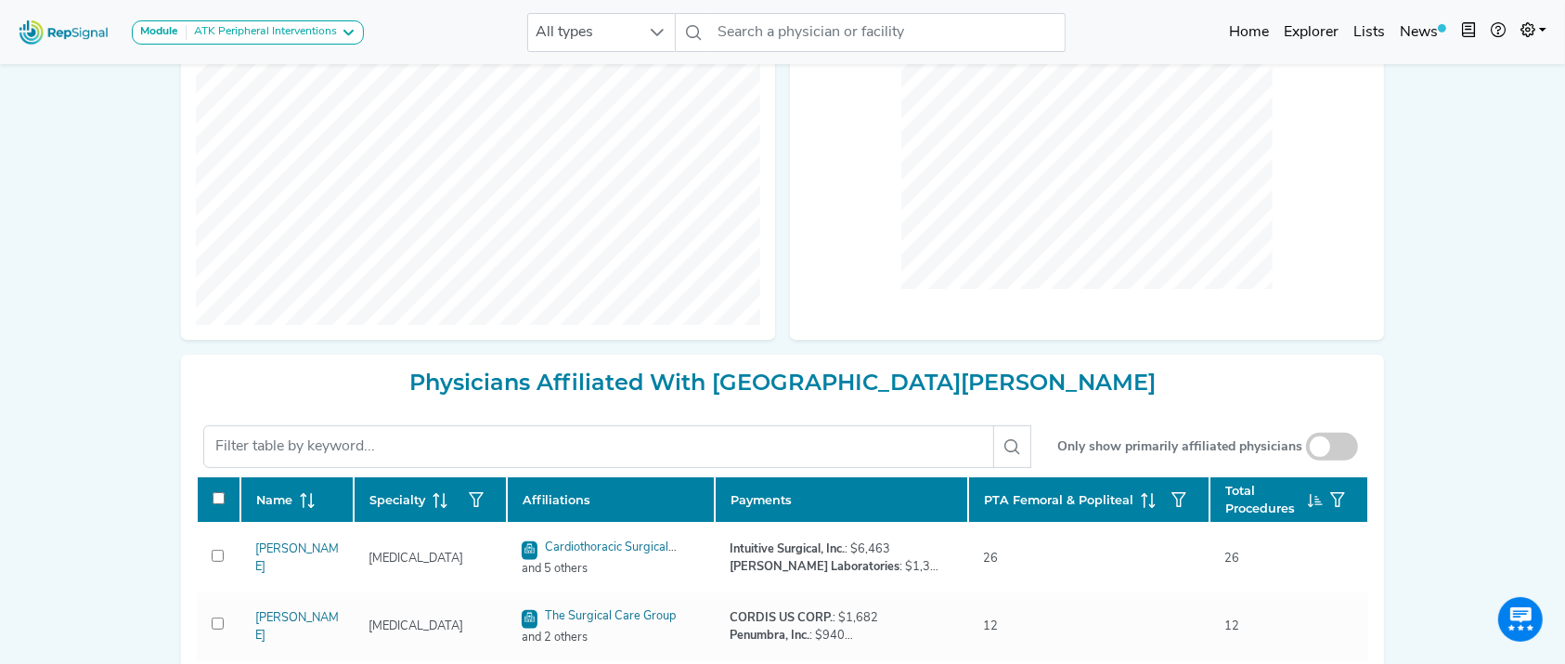
scroll to position [74, 0]
